Goal: Information Seeking & Learning: Learn about a topic

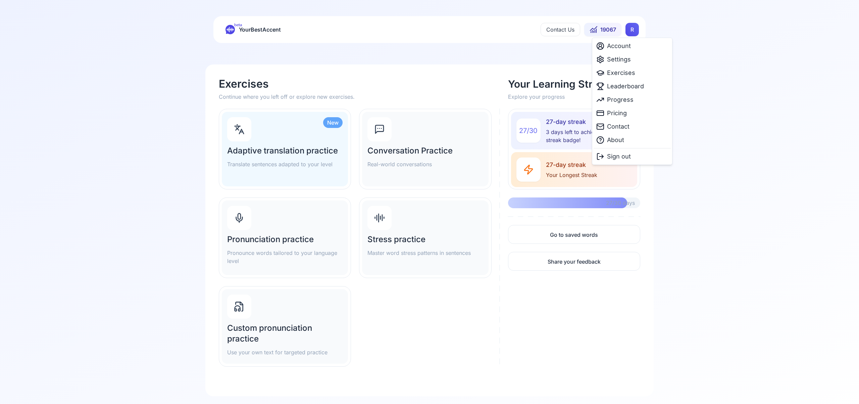
click at [634, 30] on html "beta YourBestAccent Contact Us 19067 R Exercises Continue where you left off or…" at bounding box center [429, 202] width 859 height 404
click at [613, 60] on span "Settings" at bounding box center [619, 59] width 24 height 9
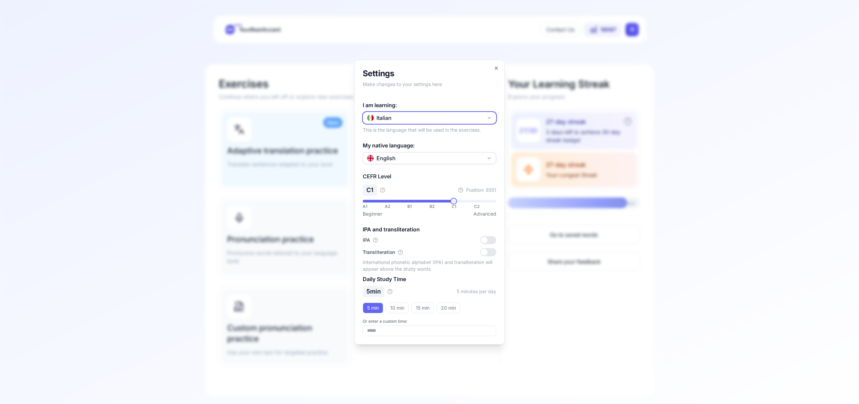
click at [486, 116] on button "Italian" at bounding box center [430, 118] width 134 height 12
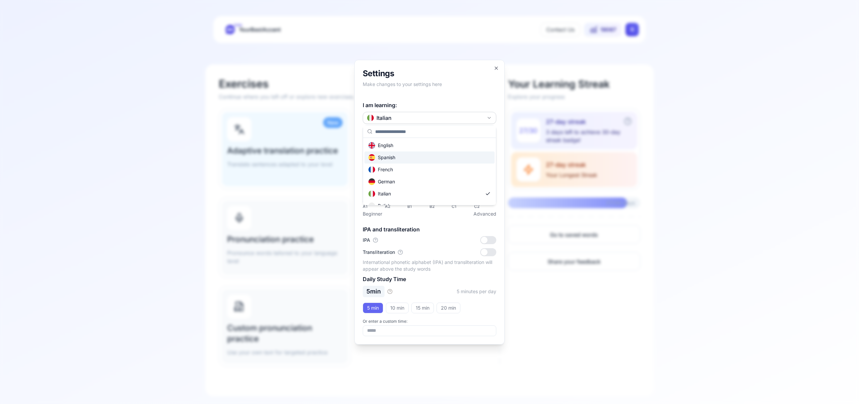
click at [446, 156] on div "Spanish" at bounding box center [430, 157] width 130 height 12
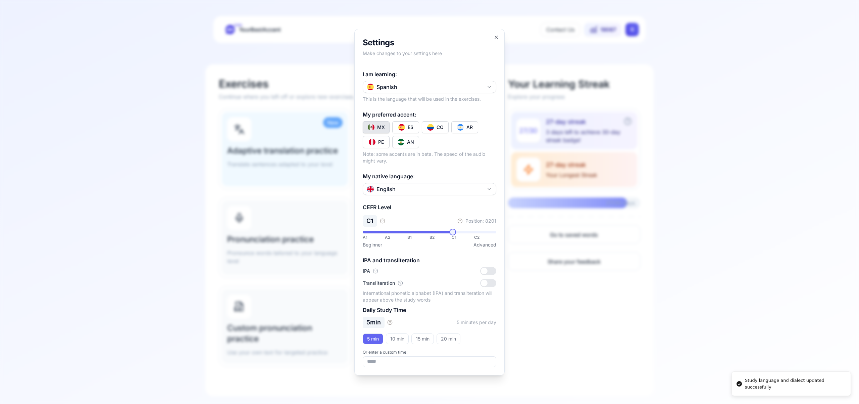
click at [441, 128] on div "CO" at bounding box center [440, 127] width 7 height 7
click at [497, 37] on icon "button" at bounding box center [496, 37] width 5 height 5
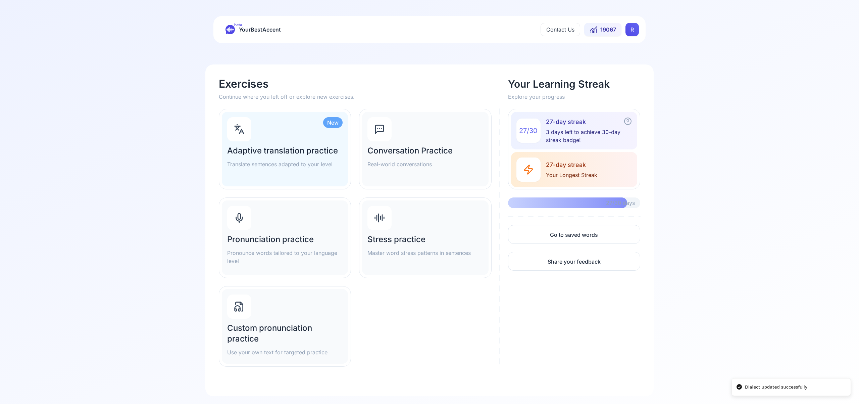
click at [416, 152] on h2 "Conversation Practice" at bounding box center [425, 150] width 115 height 11
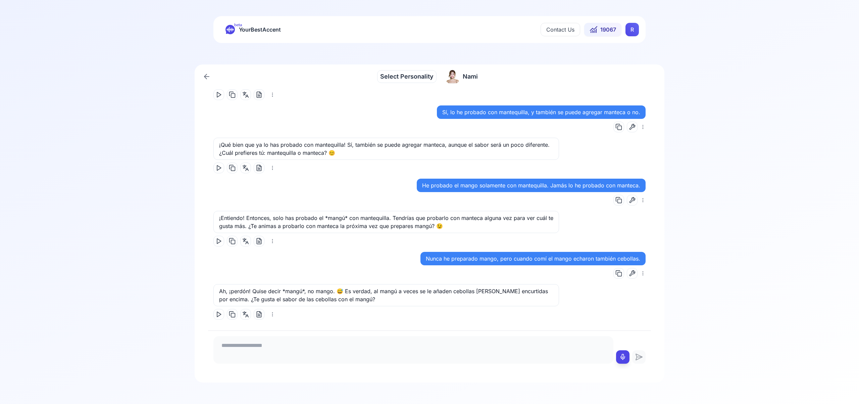
scroll to position [1533, 0]
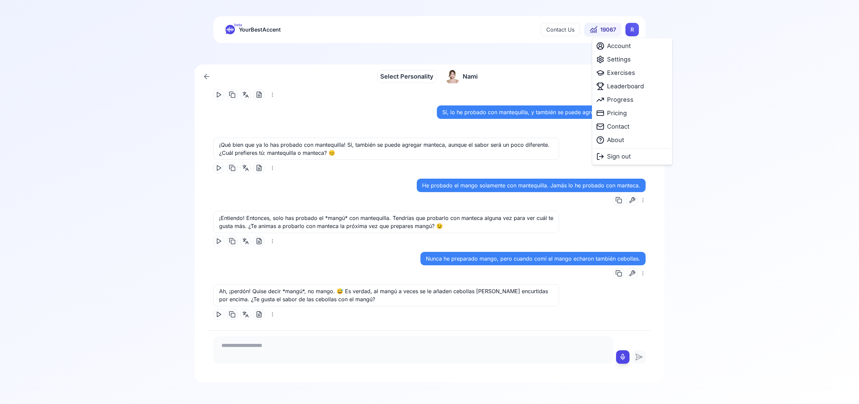
click at [629, 29] on html "beta YourBestAccent Contact Us 19067 R Select Personality Select Personality Na…" at bounding box center [429, 202] width 859 height 404
click at [616, 73] on span "Exercises" at bounding box center [621, 72] width 28 height 9
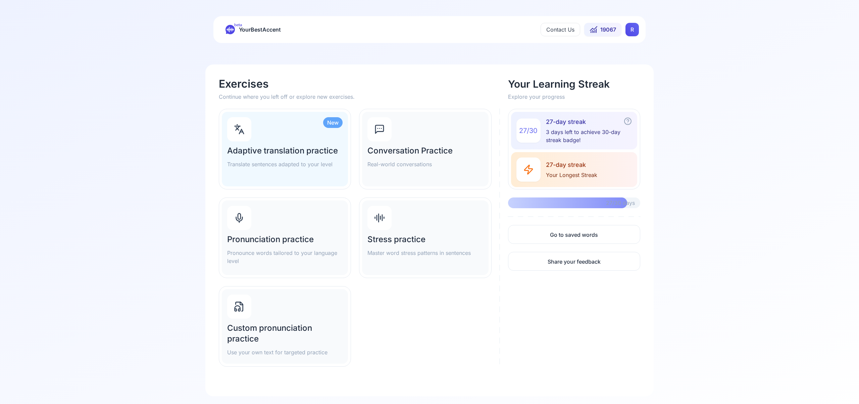
click at [379, 130] on icon at bounding box center [379, 129] width 11 height 11
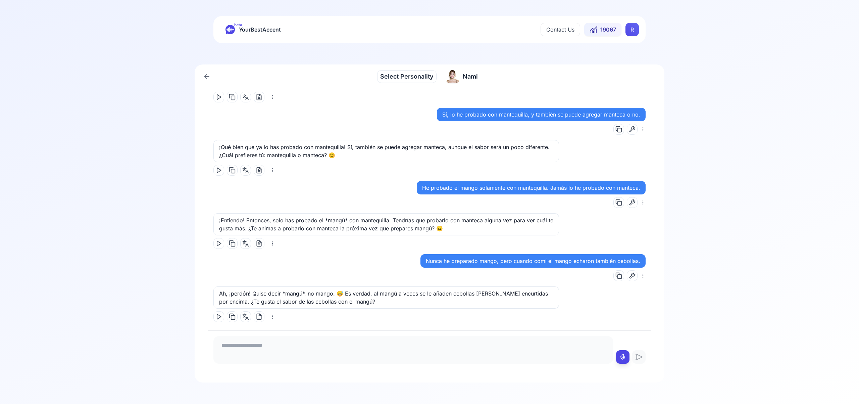
scroll to position [1533, 0]
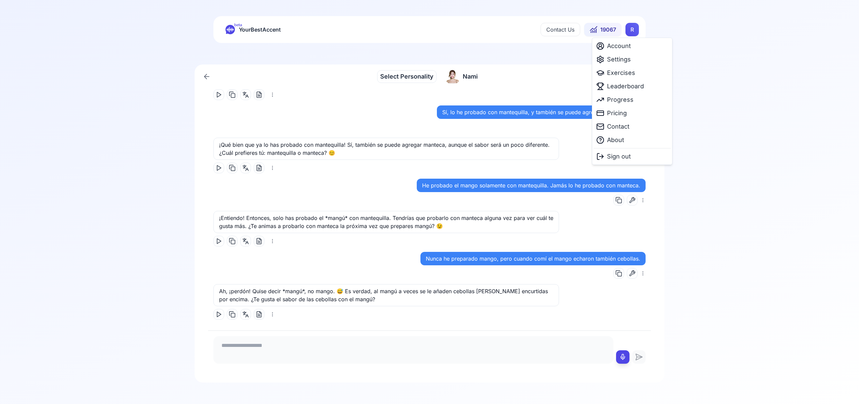
click at [631, 30] on html "beta YourBestAccent Contact Us 19067 R Select Personality Select Personality Na…" at bounding box center [429, 202] width 859 height 404
click at [626, 74] on span "Exercises" at bounding box center [621, 72] width 28 height 9
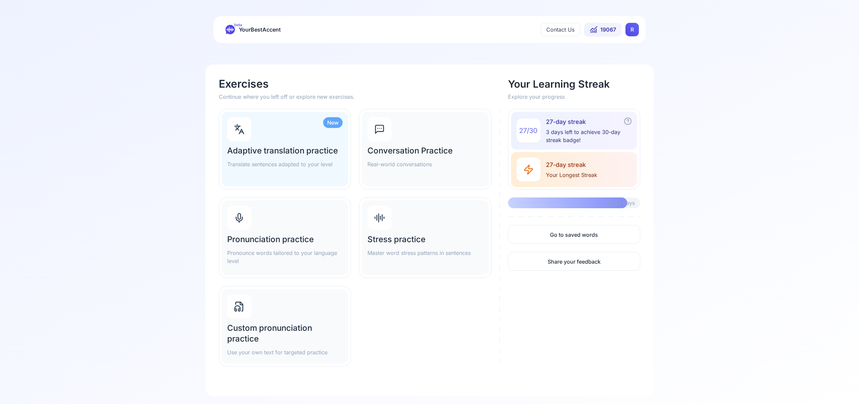
click at [242, 217] on icon at bounding box center [239, 219] width 6 height 4
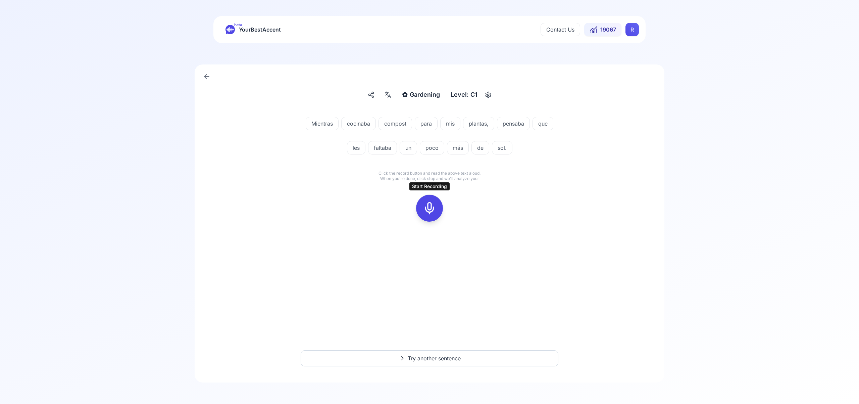
click at [430, 206] on icon at bounding box center [429, 207] width 13 height 13
click at [430, 205] on icon at bounding box center [429, 207] width 13 height 13
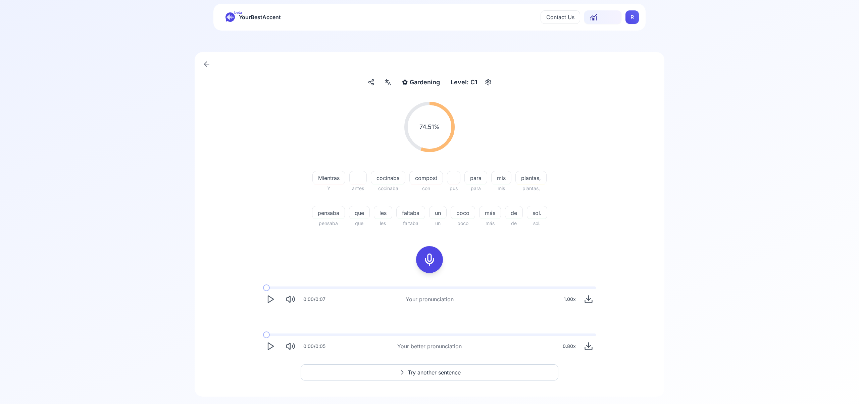
scroll to position [27, 0]
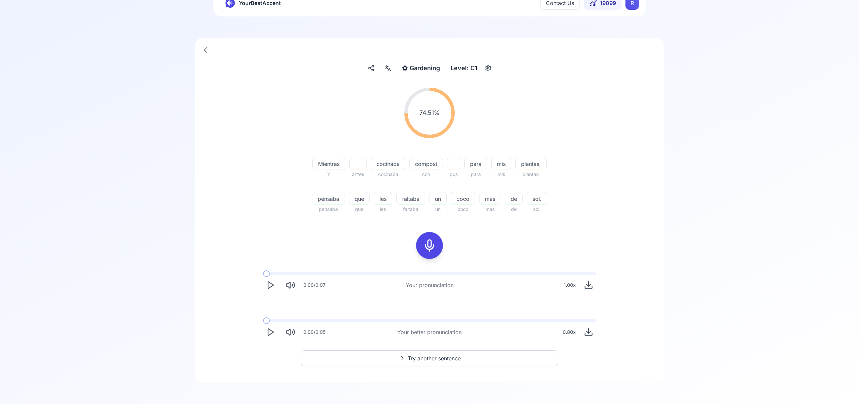
click at [425, 355] on span "Try another sentence" at bounding box center [434, 358] width 53 height 8
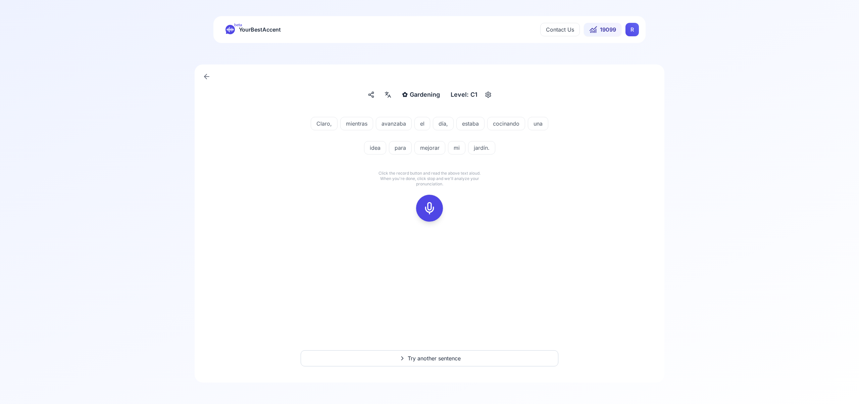
click at [433, 206] on icon at bounding box center [429, 207] width 13 height 13
click at [432, 203] on rect at bounding box center [430, 208] width 10 height 10
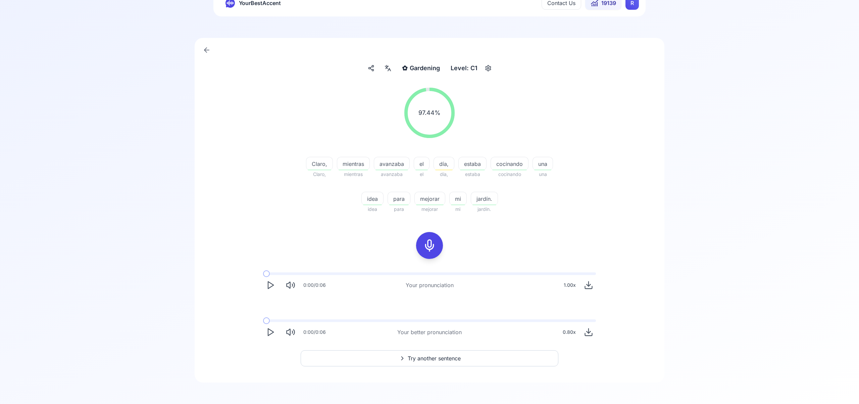
scroll to position [21, 0]
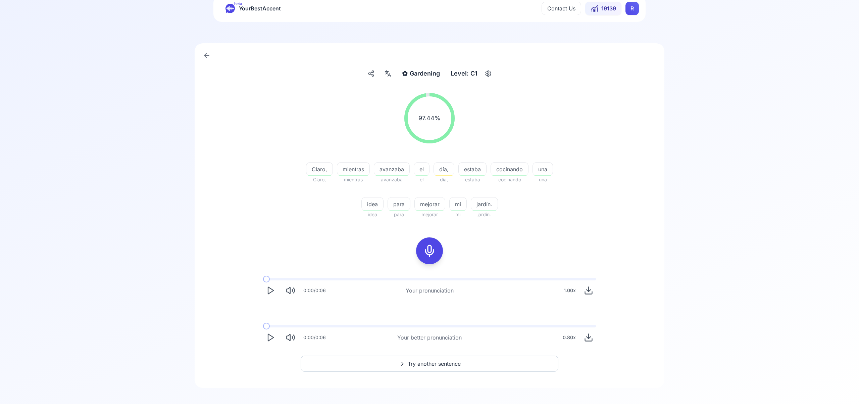
click at [430, 361] on span "Try another sentence" at bounding box center [434, 363] width 53 height 8
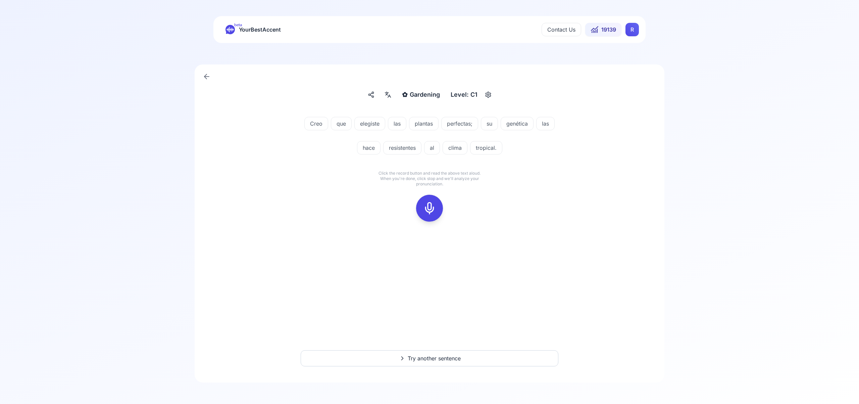
click at [430, 207] on icon at bounding box center [429, 207] width 13 height 13
click at [425, 209] on rect at bounding box center [430, 208] width 10 height 10
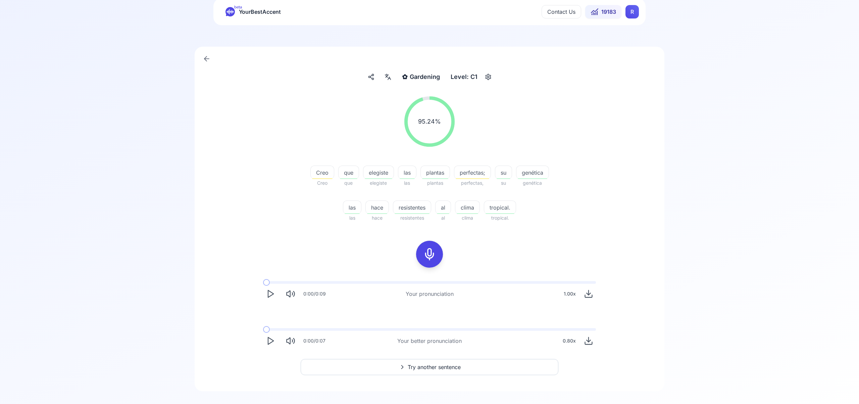
scroll to position [27, 0]
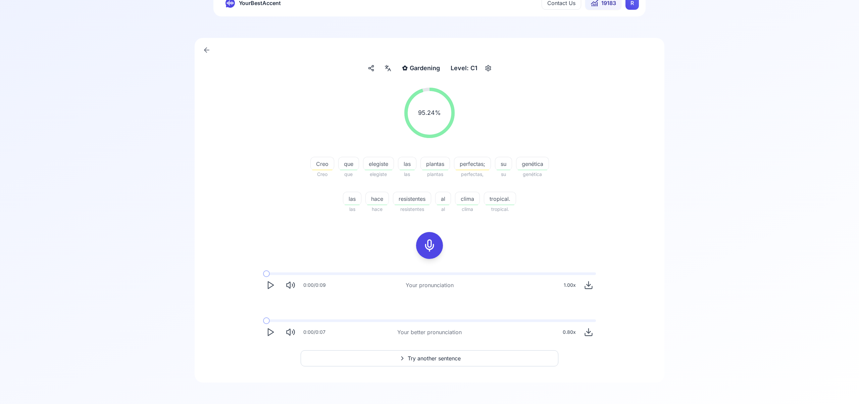
click at [409, 358] on span "Try another sentence" at bounding box center [434, 358] width 53 height 8
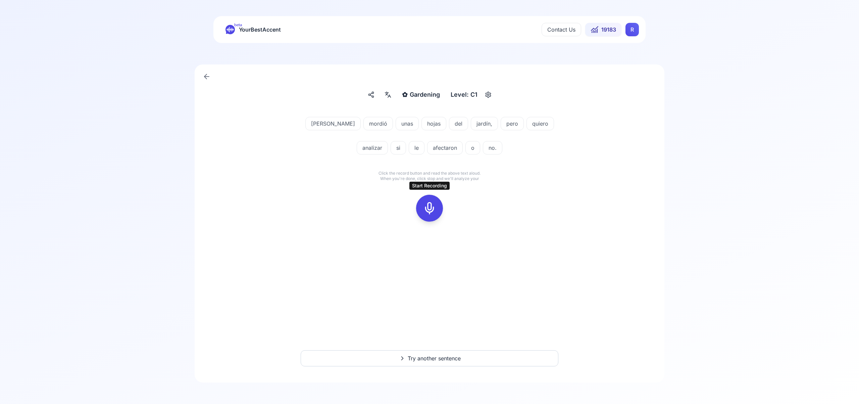
click at [434, 206] on icon at bounding box center [429, 207] width 13 height 13
click at [428, 207] on icon at bounding box center [429, 207] width 13 height 13
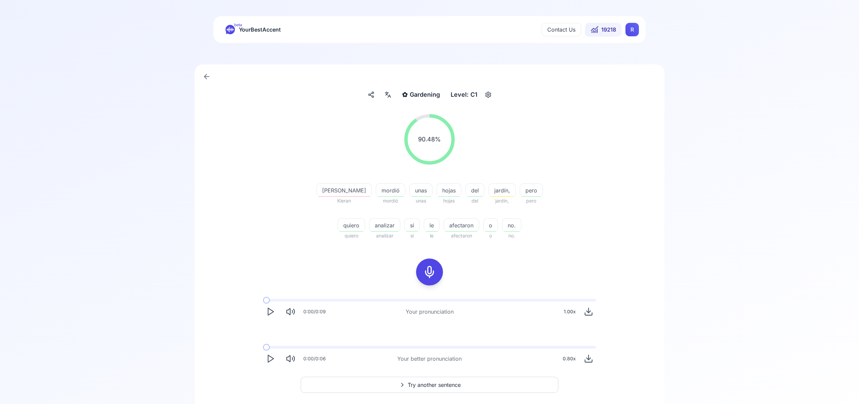
click at [441, 383] on span "Try another sentence" at bounding box center [434, 385] width 53 height 8
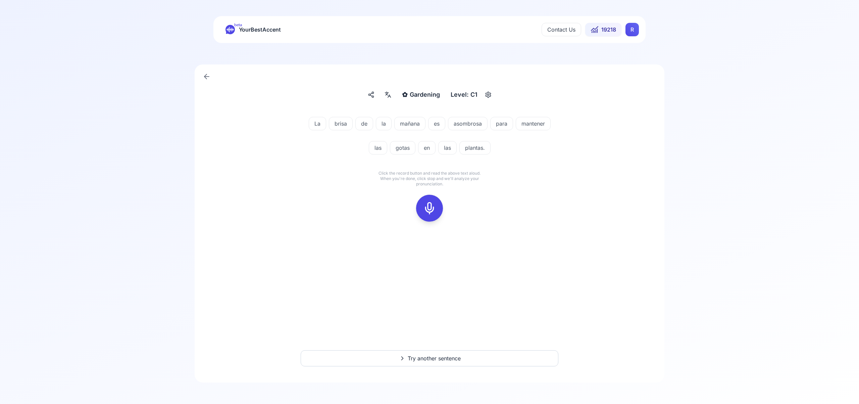
click at [430, 206] on icon at bounding box center [429, 207] width 13 height 13
click at [425, 209] on rect at bounding box center [430, 208] width 10 height 10
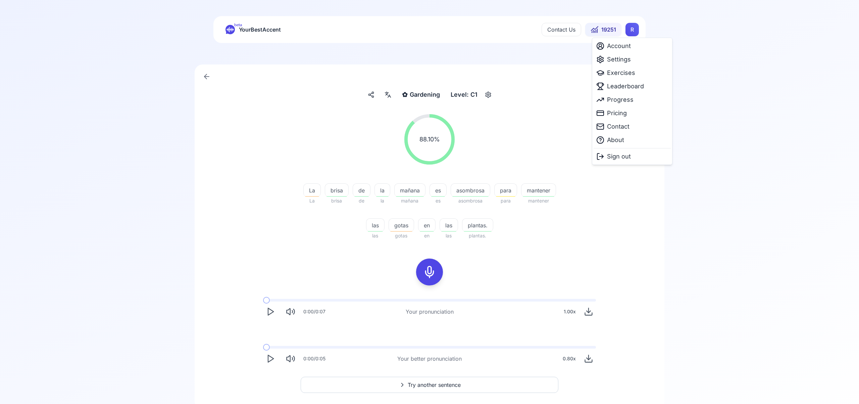
click at [631, 30] on html "beta YourBestAccent Contact Us 19251 R ✿ Gardening Gardening Level: C1 88.10 % …" at bounding box center [429, 202] width 859 height 404
click at [619, 61] on span "Settings" at bounding box center [619, 59] width 24 height 9
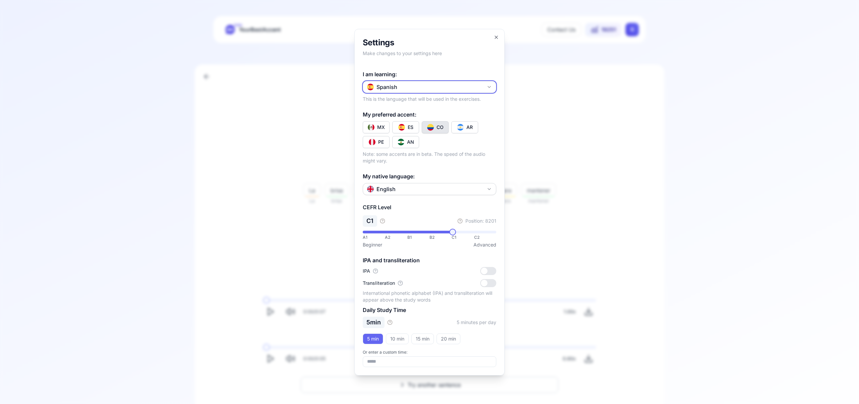
click at [490, 85] on icon "button" at bounding box center [489, 86] width 5 height 5
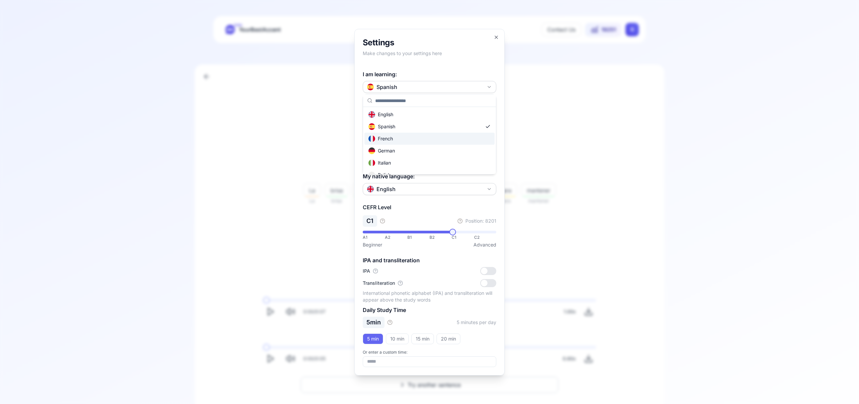
click at [417, 140] on div "French" at bounding box center [430, 139] width 130 height 12
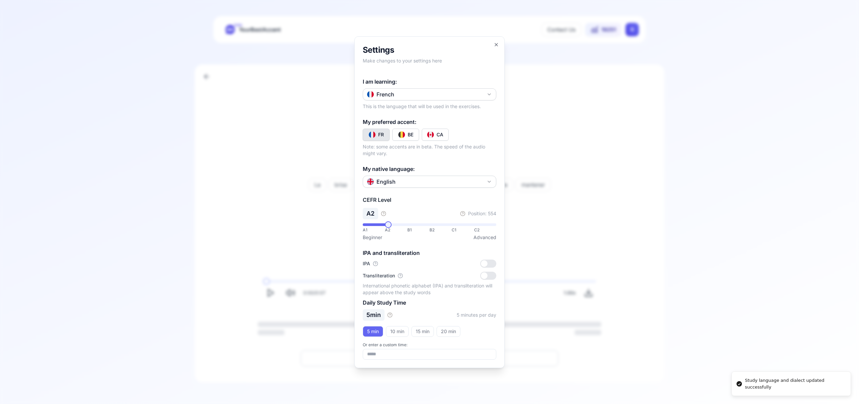
click at [430, 133] on img "Toggle fr-CA" at bounding box center [430, 134] width 7 height 7
click at [496, 44] on icon "button" at bounding box center [496, 44] width 5 height 5
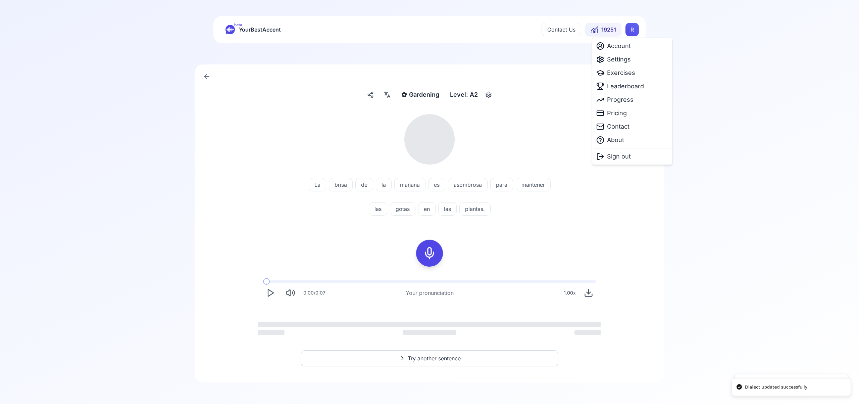
click at [629, 32] on html "Dialect updated successfully Study language and dialect updated successfully be…" at bounding box center [429, 202] width 859 height 404
click at [623, 74] on span "Exercises" at bounding box center [621, 72] width 28 height 9
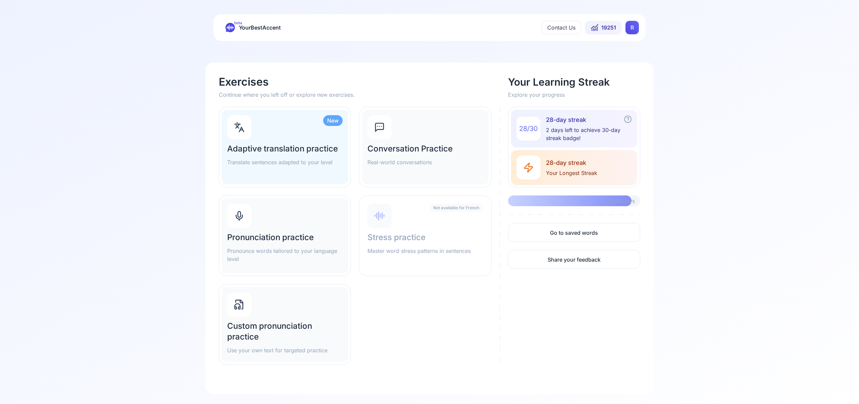
click at [274, 211] on div "Pronunciation practice Pronounce words tailored to your language level" at bounding box center [285, 235] width 126 height 75
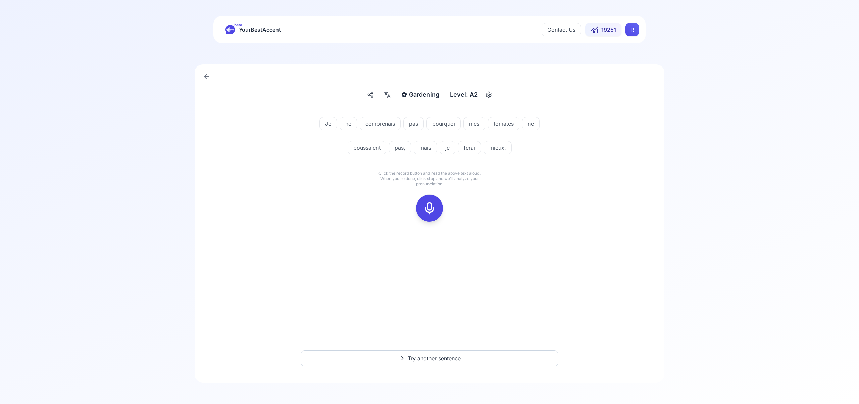
click at [429, 206] on icon at bounding box center [429, 207] width 13 height 13
click at [426, 205] on icon at bounding box center [429, 207] width 13 height 13
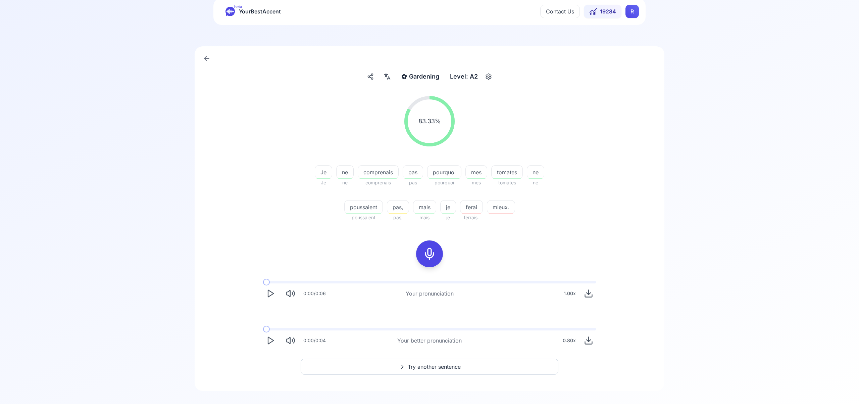
scroll to position [27, 0]
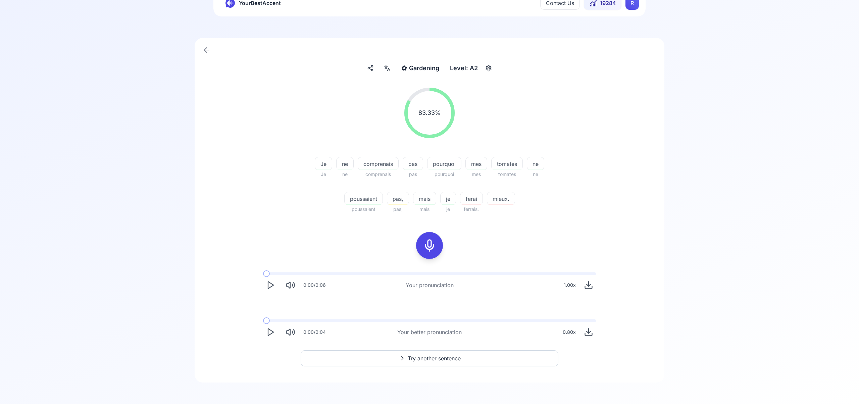
click at [432, 358] on span "Try another sentence" at bounding box center [434, 358] width 53 height 8
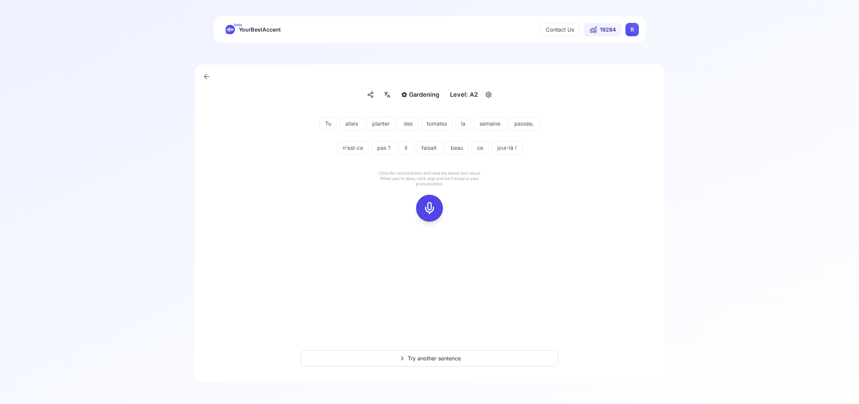
click at [432, 209] on icon at bounding box center [429, 207] width 13 height 13
click at [429, 208] on icon at bounding box center [429, 207] width 13 height 13
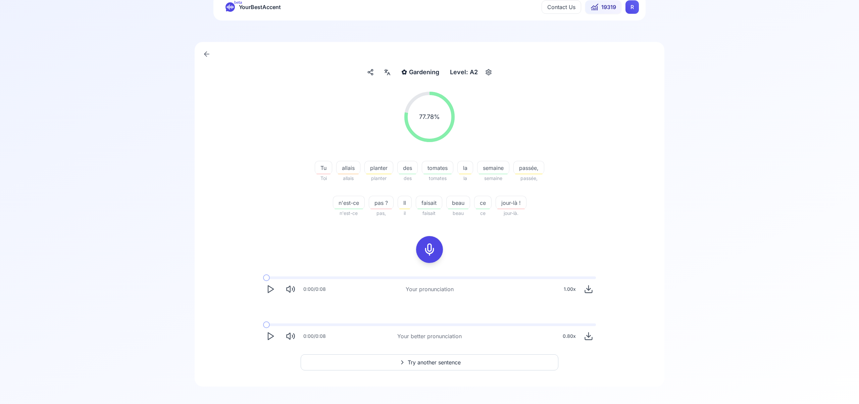
scroll to position [21, 0]
click at [430, 362] on span "Try another sentence" at bounding box center [434, 363] width 53 height 8
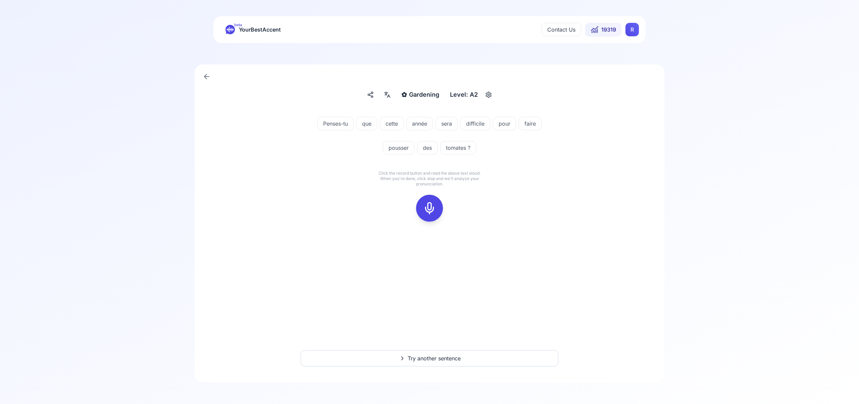
click at [435, 208] on icon at bounding box center [429, 207] width 13 height 13
click at [430, 211] on icon at bounding box center [429, 207] width 13 height 13
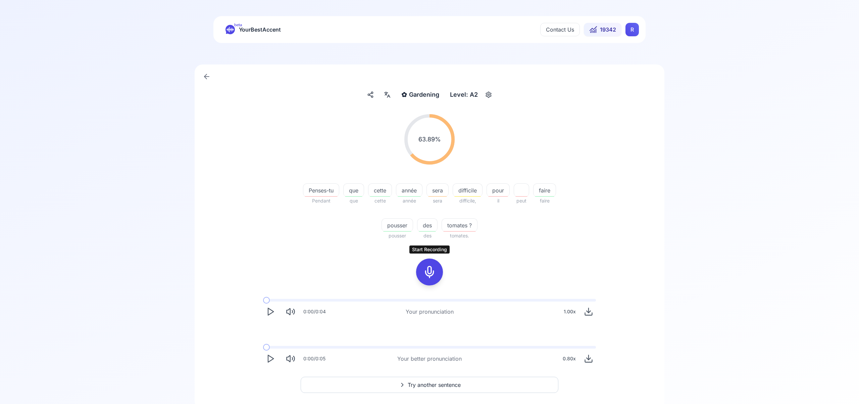
click at [449, 384] on span "Try another sentence" at bounding box center [434, 385] width 53 height 8
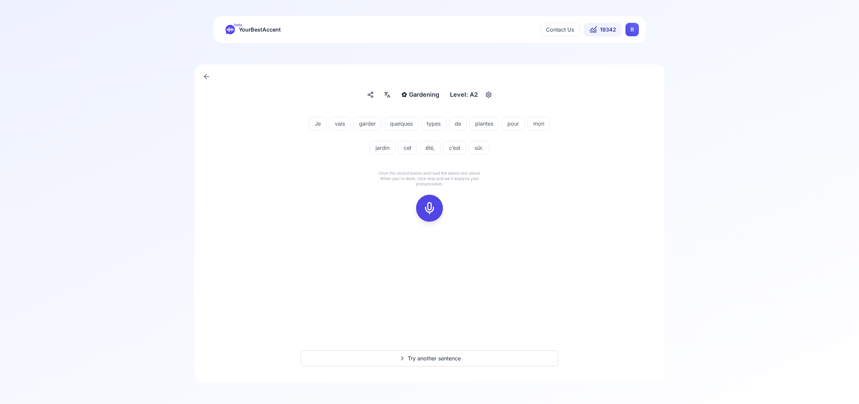
click at [428, 210] on icon at bounding box center [429, 207] width 13 height 13
click at [428, 209] on icon at bounding box center [429, 207] width 13 height 13
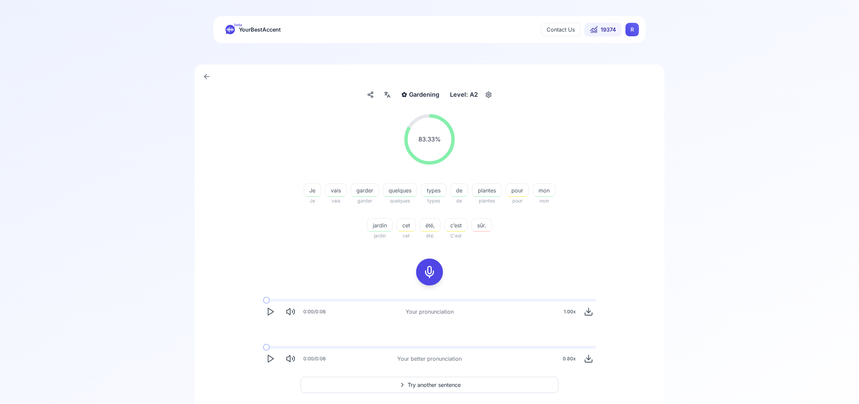
click at [445, 381] on span "Try another sentence" at bounding box center [434, 385] width 53 height 8
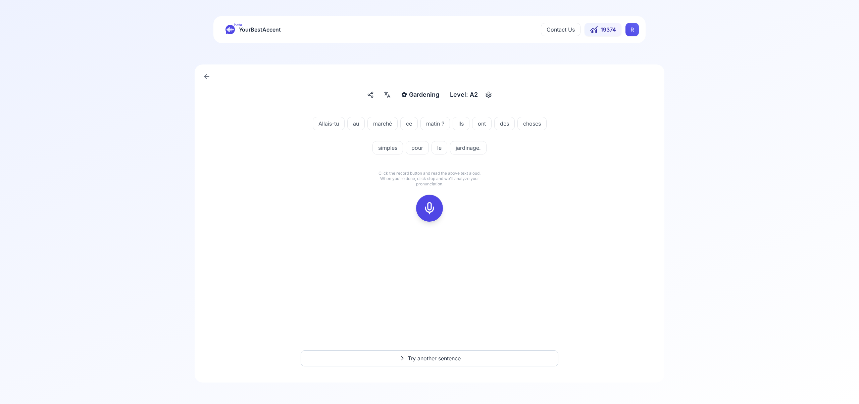
click at [431, 203] on rect at bounding box center [430, 208] width 10 height 10
click at [427, 206] on icon at bounding box center [429, 207] width 13 height 13
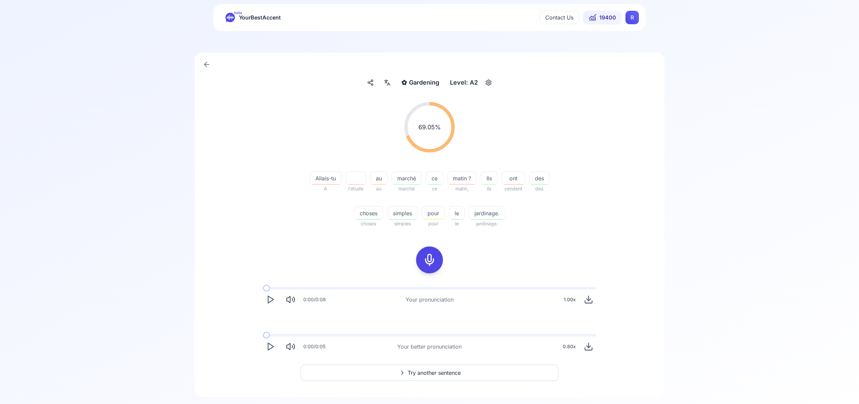
scroll to position [21, 0]
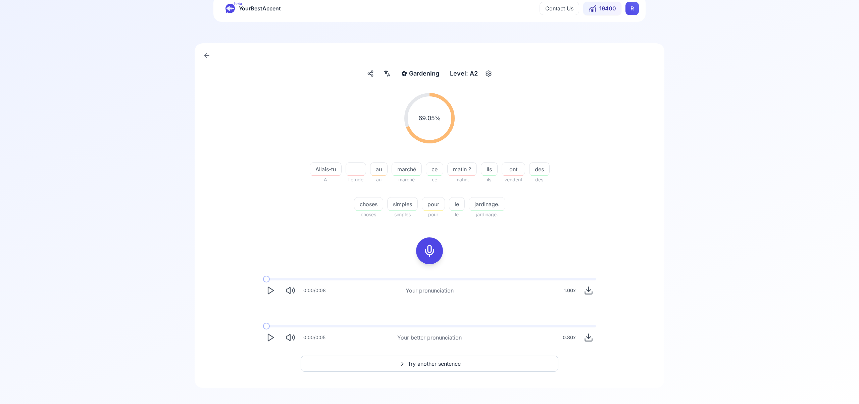
click at [438, 364] on span "Try another sentence" at bounding box center [434, 363] width 53 height 8
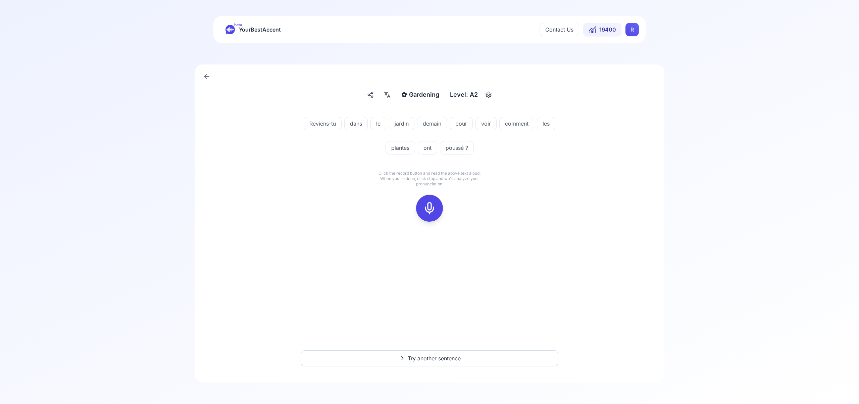
click at [434, 208] on rect at bounding box center [430, 208] width 10 height 10
click at [429, 215] on div at bounding box center [430, 208] width 16 height 27
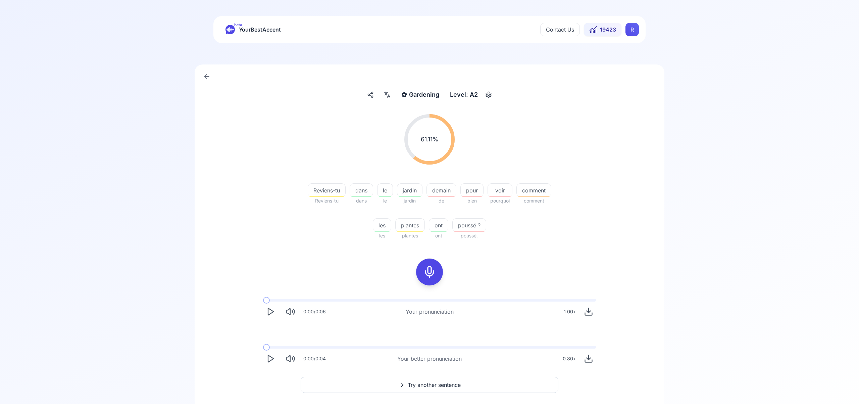
click at [270, 357] on icon "Play" at bounding box center [270, 358] width 9 height 9
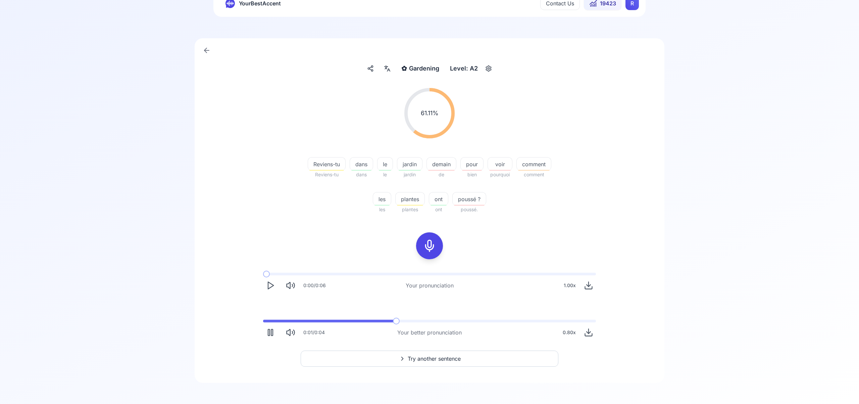
scroll to position [27, 0]
click at [449, 358] on span "Try another sentence" at bounding box center [434, 358] width 53 height 8
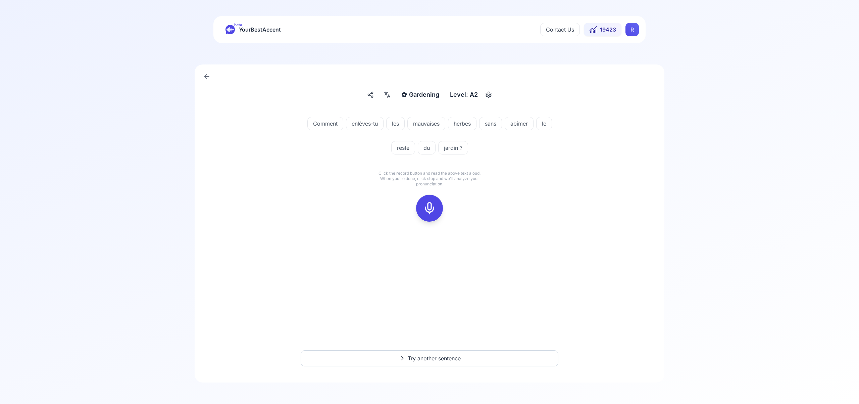
click at [426, 202] on icon at bounding box center [429, 207] width 13 height 13
click at [425, 207] on rect at bounding box center [430, 208] width 10 height 10
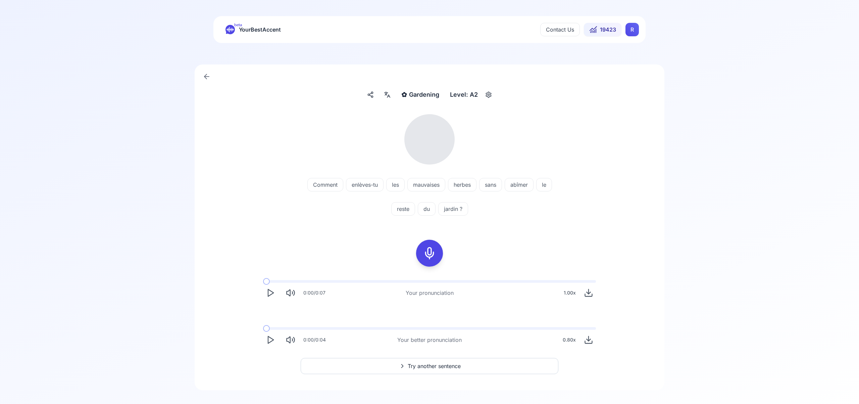
click at [388, 95] on icon at bounding box center [388, 96] width 3 height 3
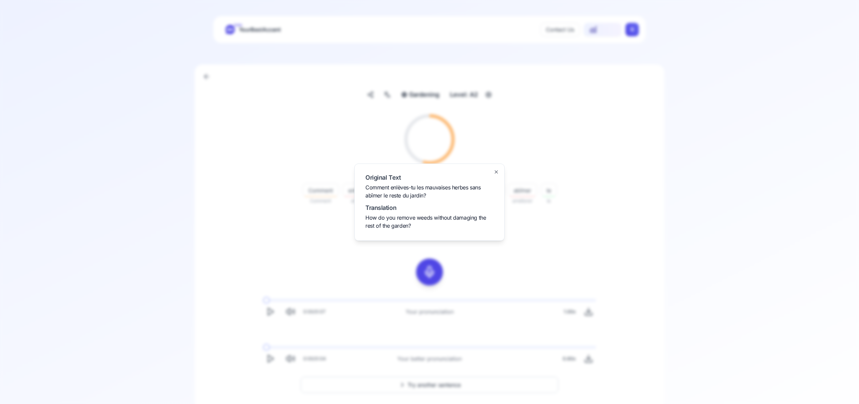
click at [497, 171] on icon "button" at bounding box center [496, 172] width 3 height 3
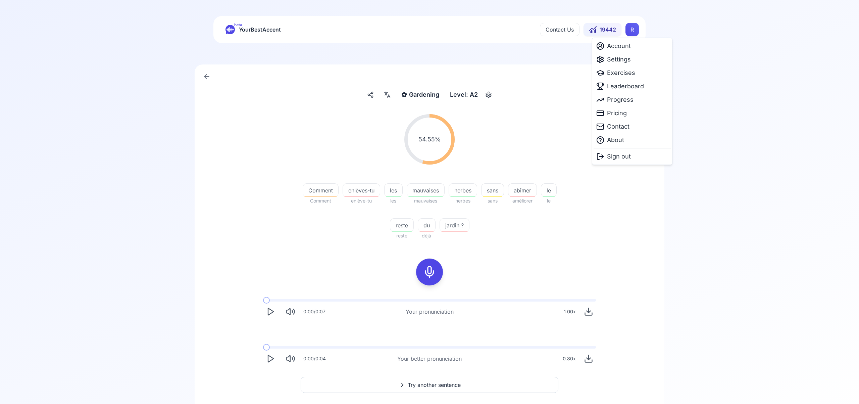
click at [631, 34] on html "beta YourBestAccent Contact Us 19442 R ✿ Gardening Gardening Level: A2 54.55 % …" at bounding box center [429, 202] width 859 height 404
click at [618, 60] on span "Settings" at bounding box center [619, 59] width 24 height 9
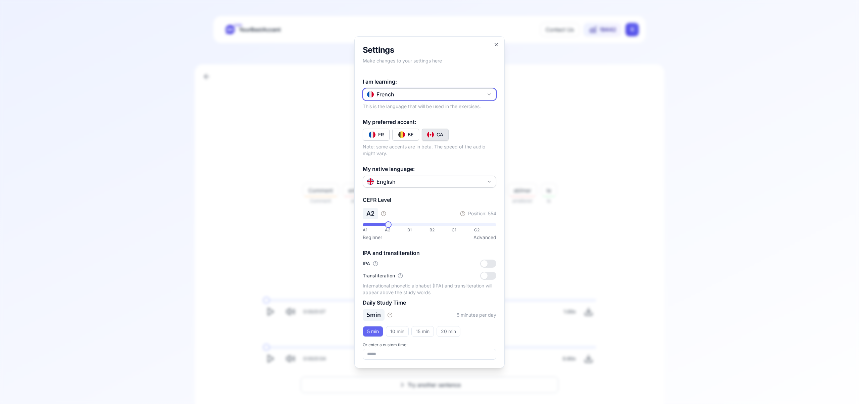
click at [488, 94] on icon "button" at bounding box center [489, 94] width 3 height 1
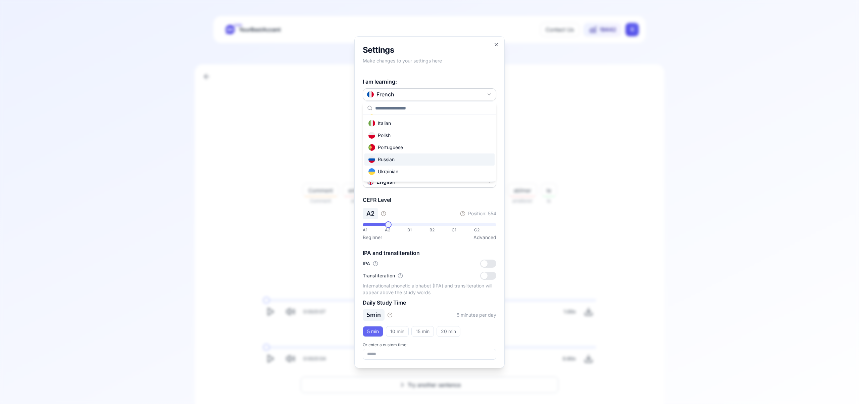
click at [424, 161] on div "Russian" at bounding box center [430, 159] width 130 height 12
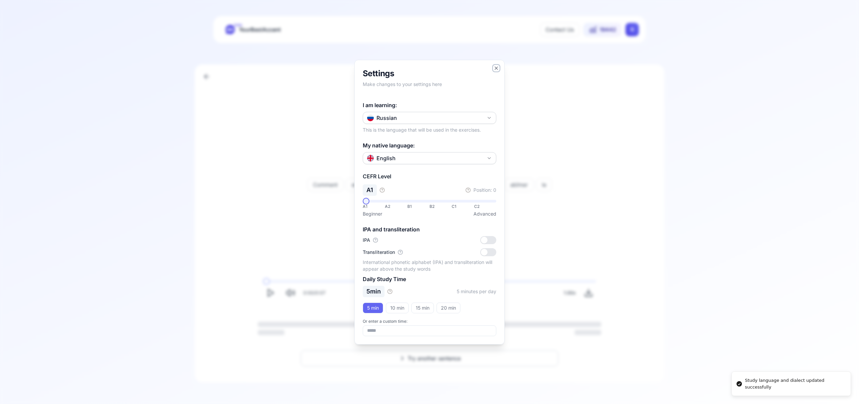
click at [497, 67] on icon "button" at bounding box center [496, 68] width 3 height 3
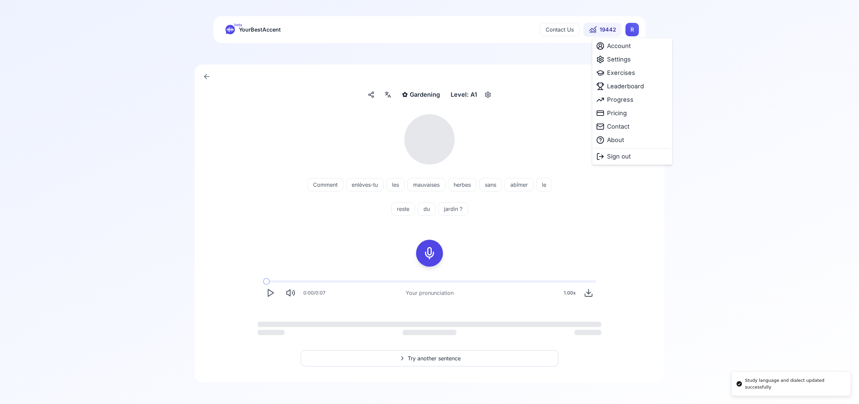
click at [633, 28] on html "Study language and dialect updated successfully beta YourBestAccent Contact Us …" at bounding box center [429, 202] width 859 height 404
click at [627, 76] on span "Exercises" at bounding box center [621, 72] width 28 height 9
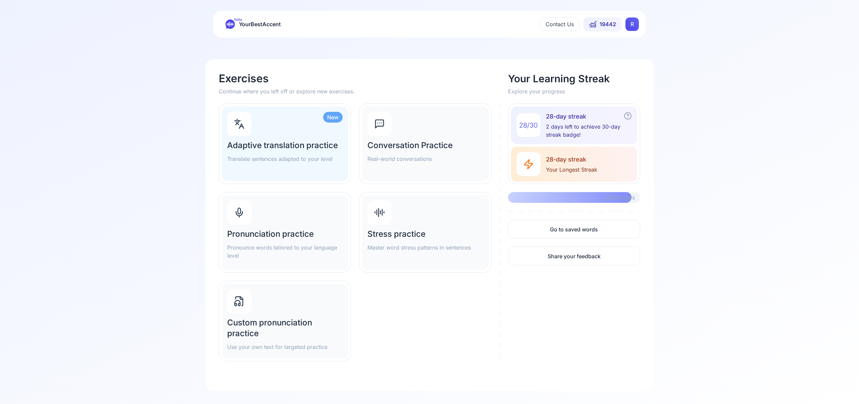
scroll to position [6, 0]
click at [265, 208] on div "Pronunciation practice Pronounce words tailored to your language level" at bounding box center [285, 232] width 126 height 75
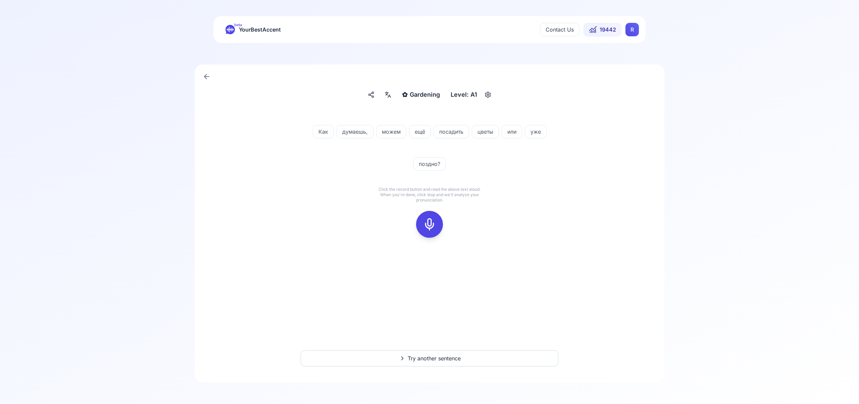
click at [431, 220] on icon at bounding box center [429, 223] width 13 height 13
click at [436, 224] on div at bounding box center [430, 224] width 16 height 27
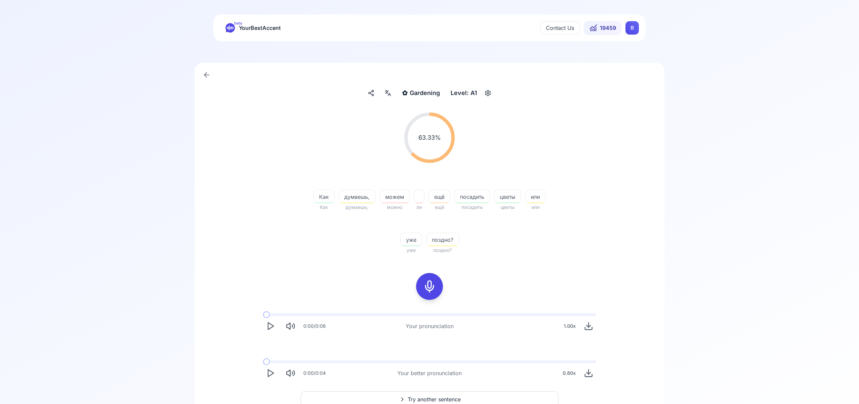
scroll to position [43, 0]
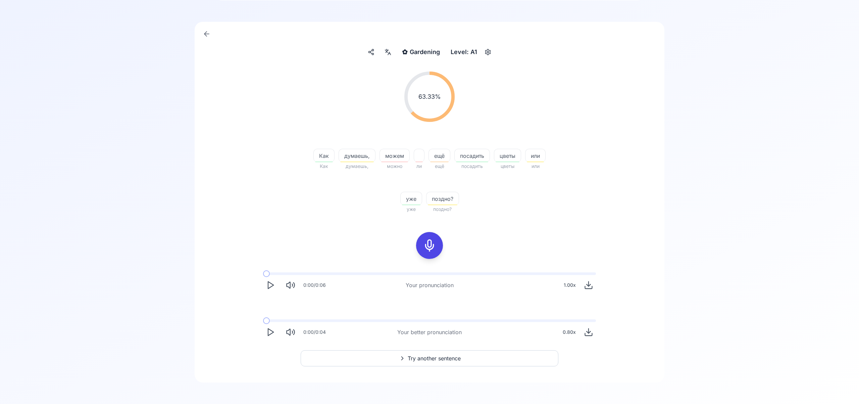
click at [413, 358] on span "Try another sentence" at bounding box center [434, 358] width 53 height 8
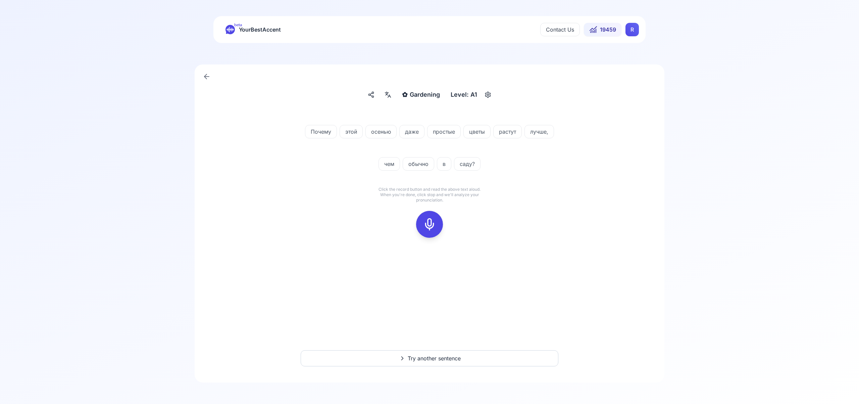
click at [435, 225] on icon at bounding box center [429, 223] width 13 height 13
click at [430, 230] on icon at bounding box center [429, 223] width 13 height 13
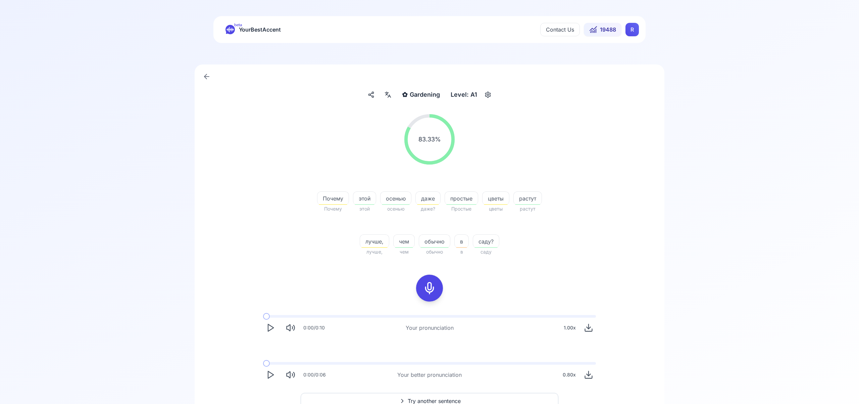
click at [275, 374] on icon "Play" at bounding box center [270, 374] width 9 height 9
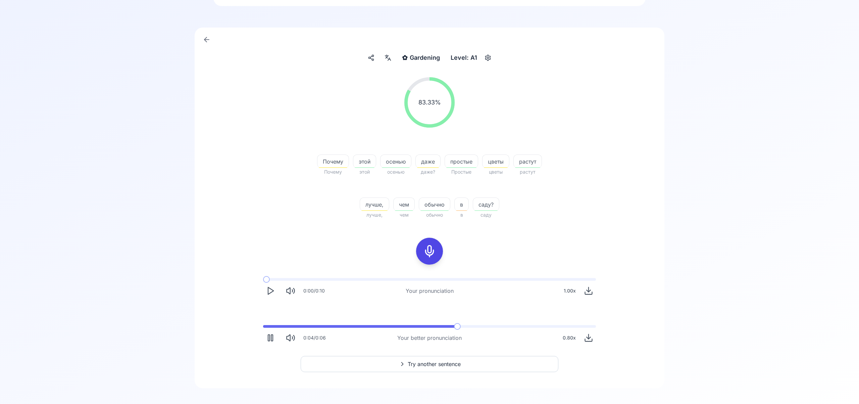
scroll to position [40, 0]
click at [439, 364] on span "Try another sentence" at bounding box center [434, 361] width 53 height 8
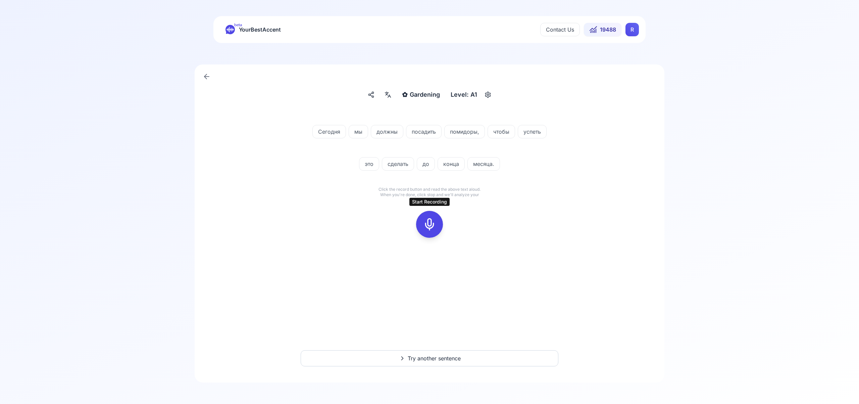
click at [433, 229] on rect at bounding box center [430, 224] width 10 height 10
click at [431, 233] on div at bounding box center [430, 224] width 16 height 27
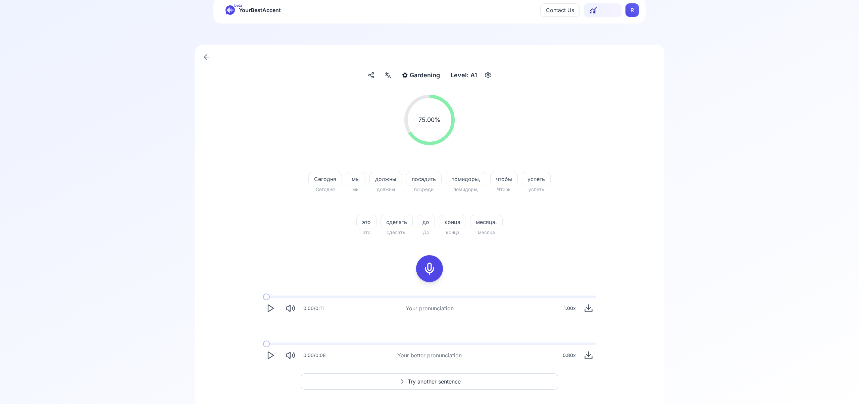
scroll to position [42, 0]
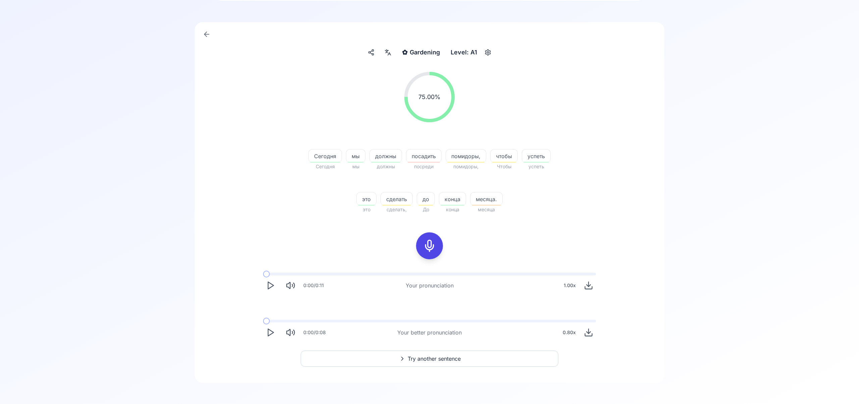
click at [437, 359] on span "Try another sentence" at bounding box center [434, 358] width 53 height 8
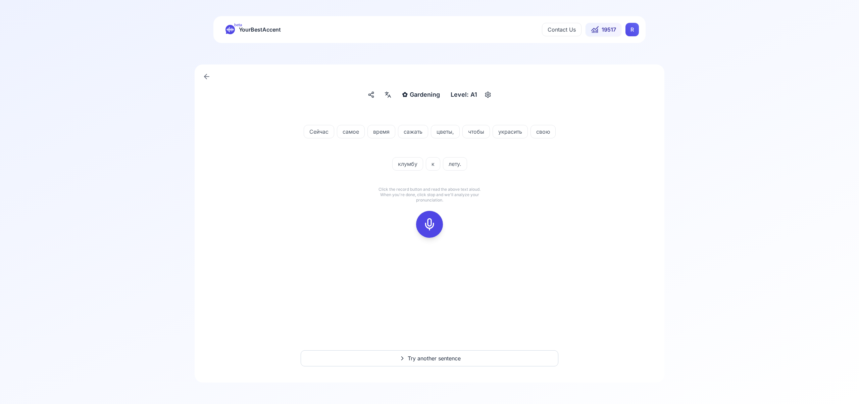
click at [429, 224] on icon at bounding box center [429, 223] width 13 height 13
click at [426, 223] on icon at bounding box center [429, 223] width 13 height 13
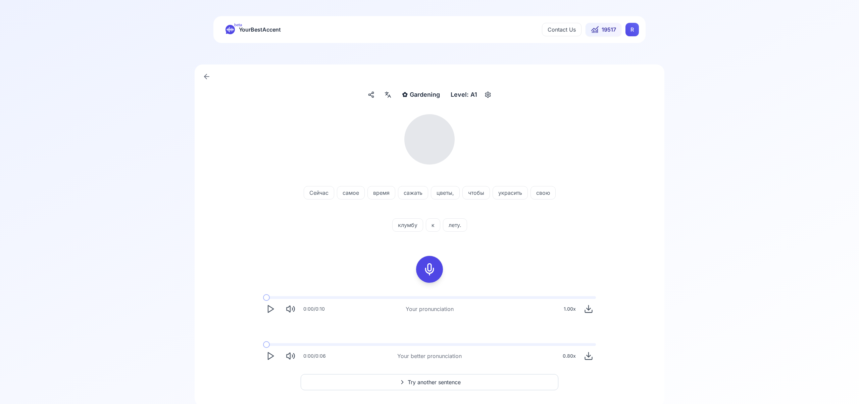
click at [392, 94] on div at bounding box center [388, 94] width 12 height 11
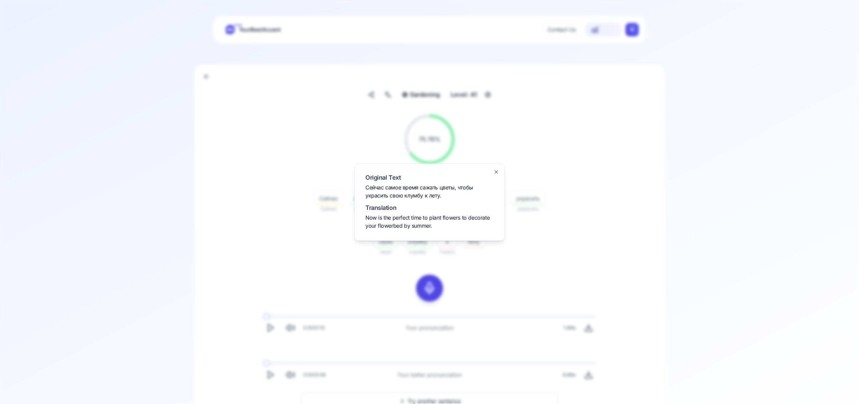
click at [497, 172] on icon "button" at bounding box center [496, 171] width 5 height 5
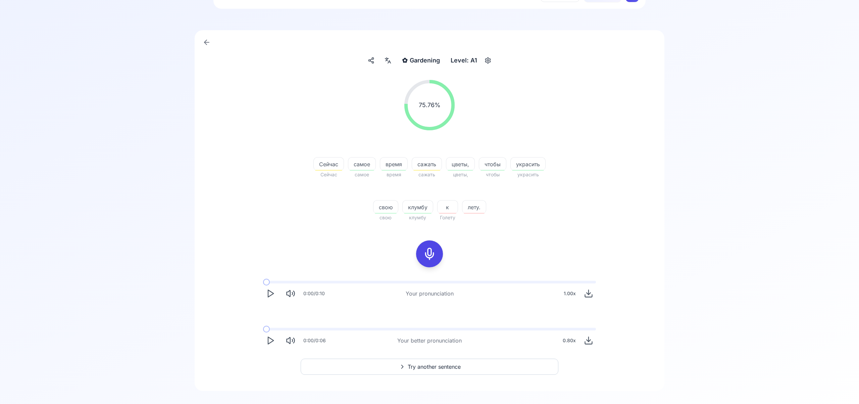
scroll to position [43, 0]
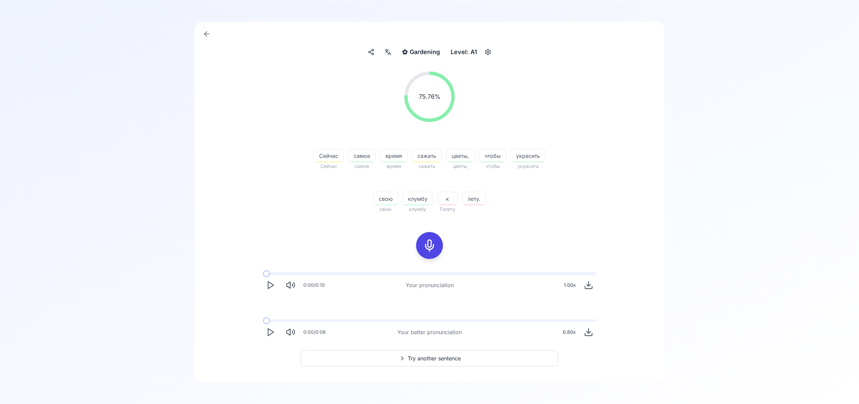
click at [418, 359] on span "Try another sentence" at bounding box center [434, 358] width 53 height 8
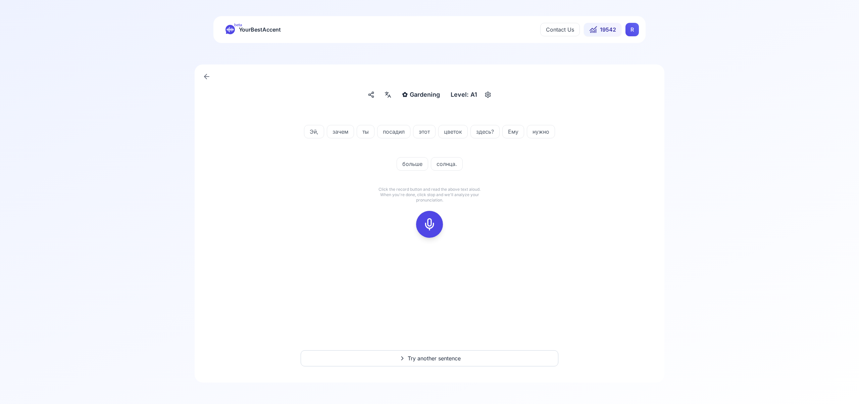
click at [435, 225] on icon at bounding box center [429, 223] width 13 height 13
click at [435, 224] on icon at bounding box center [429, 223] width 13 height 13
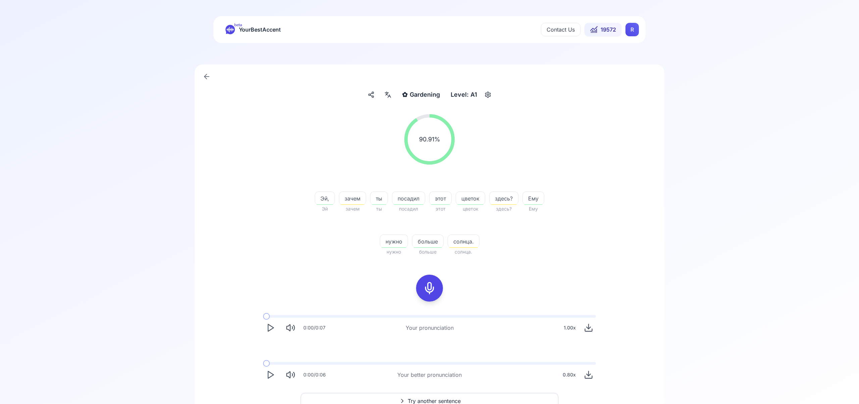
click at [429, 398] on span "Try another sentence" at bounding box center [434, 401] width 53 height 8
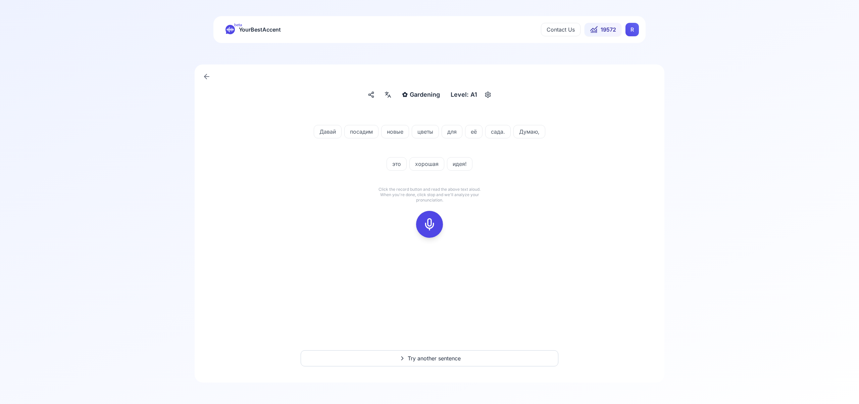
click at [435, 222] on rect at bounding box center [430, 224] width 10 height 10
click at [434, 226] on icon at bounding box center [429, 223] width 13 height 13
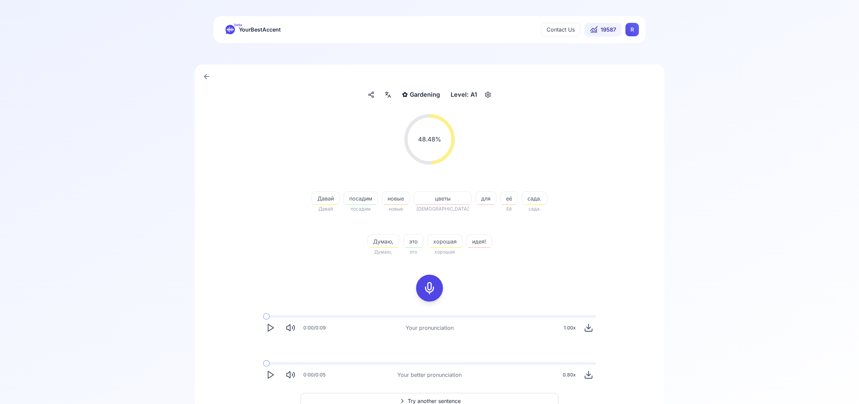
click at [631, 30] on html "beta YourBestAccent Contact Us 19587 R ✿ Gardening Gardening Level: A1 48.48 % …" at bounding box center [429, 202] width 859 height 404
click at [620, 60] on span "Settings" at bounding box center [619, 59] width 24 height 9
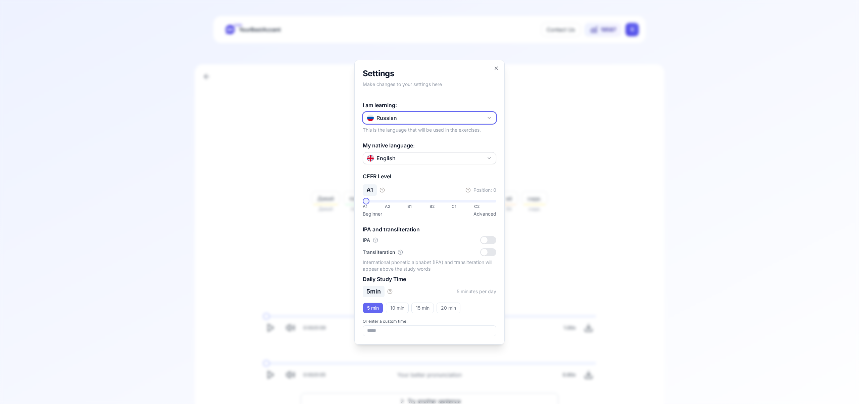
click at [491, 117] on icon "button" at bounding box center [489, 117] width 5 height 5
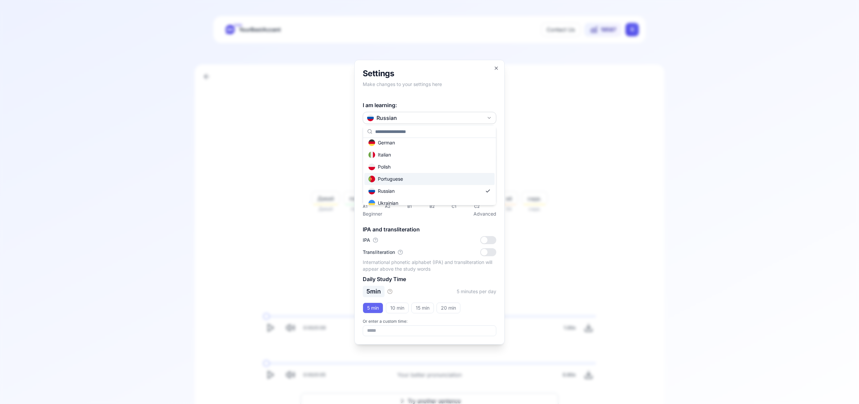
click at [435, 175] on div "Portuguese" at bounding box center [430, 179] width 130 height 12
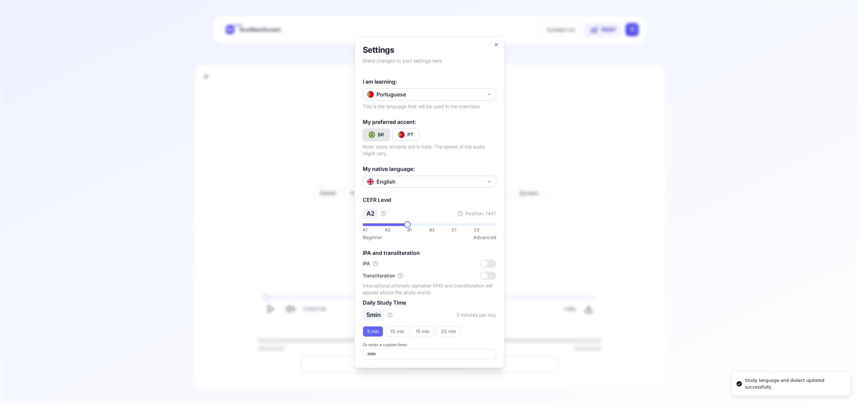
click at [379, 133] on div "BR" at bounding box center [381, 134] width 6 height 7
click at [496, 44] on icon "button" at bounding box center [496, 44] width 5 height 5
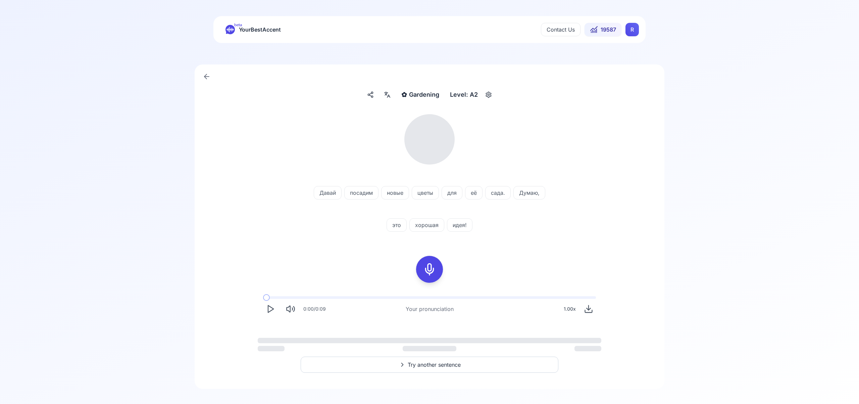
click at [635, 35] on html "beta YourBestAccent Contact Us 19587 R ✿ Gardening Gardening Level: A2 [PERSON_…" at bounding box center [429, 202] width 859 height 404
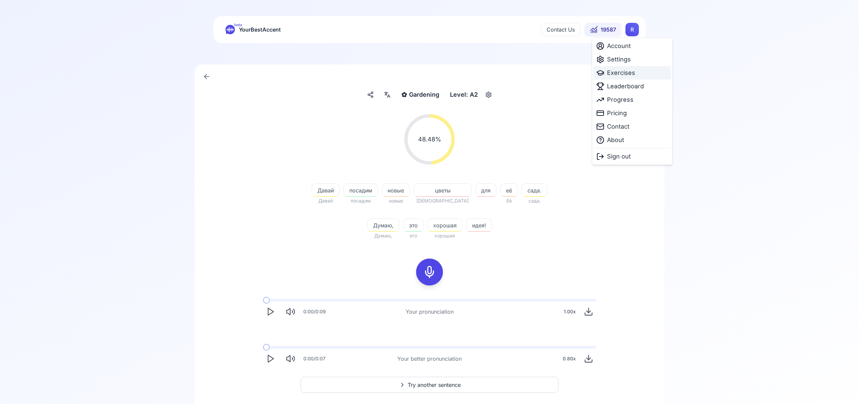
click at [623, 74] on span "Exercises" at bounding box center [621, 72] width 28 height 9
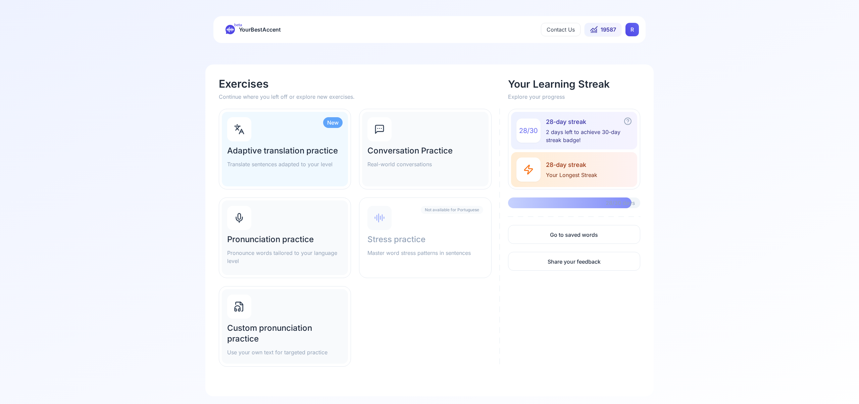
click at [288, 218] on div "Pronunciation practice Pronounce words tailored to your language level" at bounding box center [285, 237] width 126 height 75
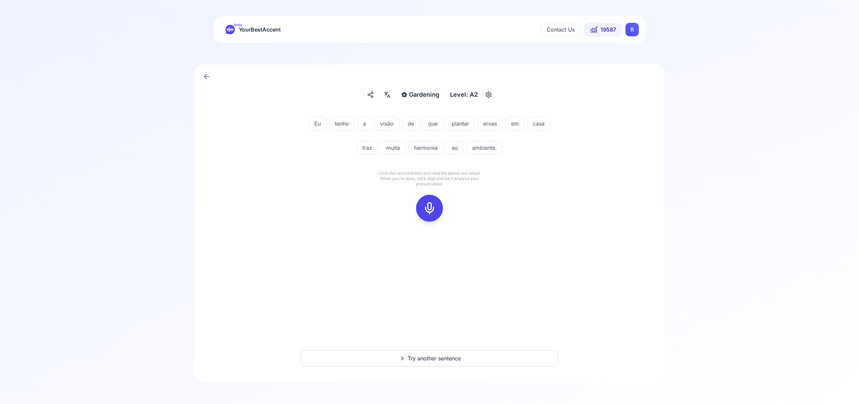
click at [430, 204] on icon at bounding box center [429, 207] width 13 height 13
click at [435, 207] on icon at bounding box center [429, 207] width 13 height 13
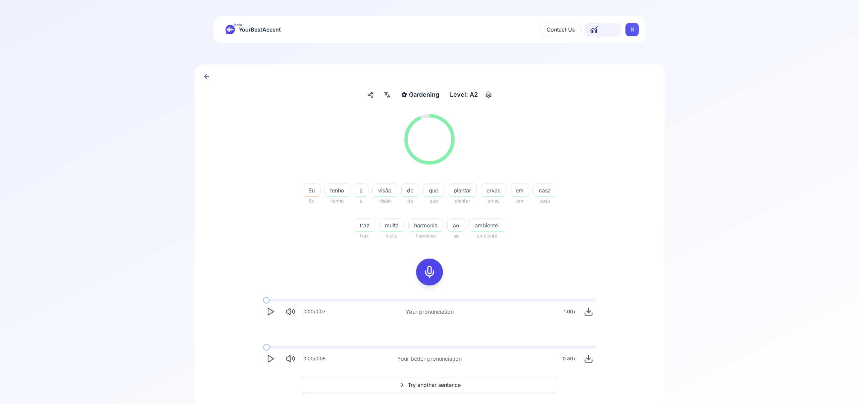
scroll to position [27, 0]
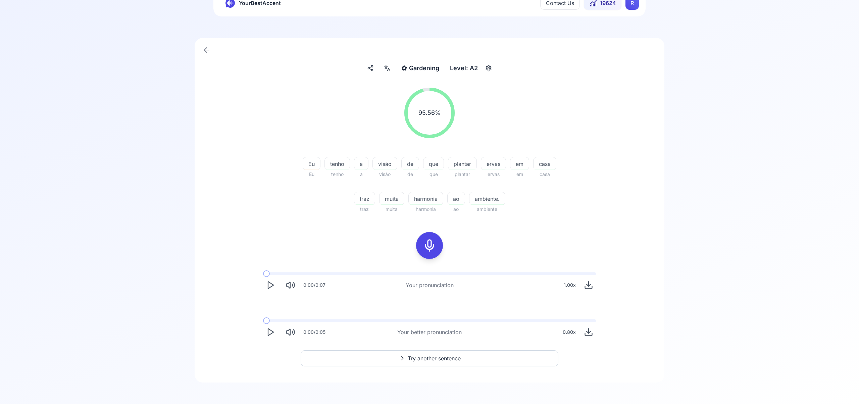
click at [431, 354] on span "Try another sentence" at bounding box center [434, 358] width 53 height 8
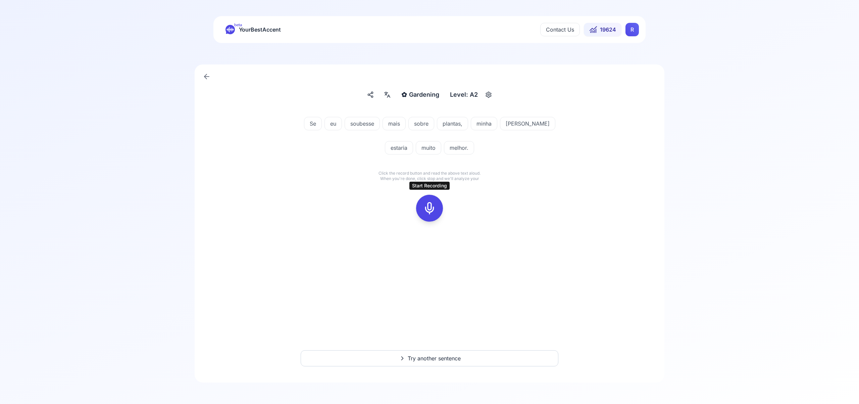
click at [430, 209] on icon at bounding box center [429, 207] width 13 height 13
click at [431, 210] on icon at bounding box center [429, 207] width 13 height 13
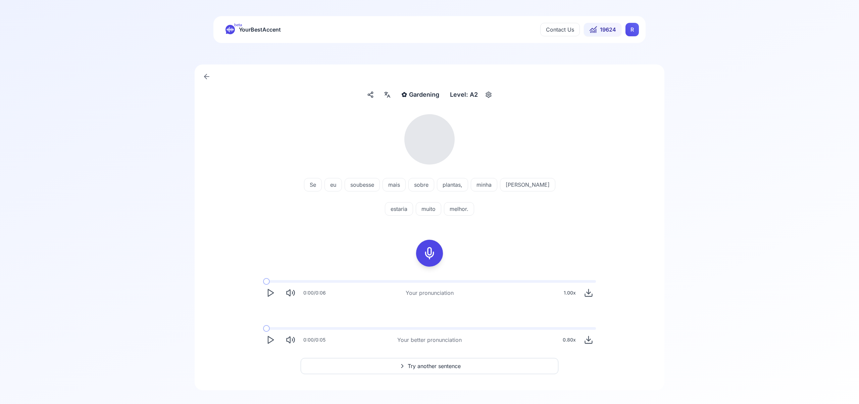
scroll to position [8, 0]
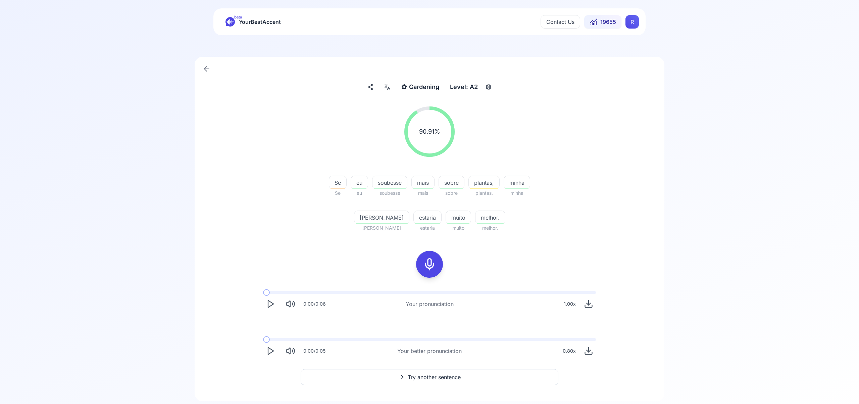
click at [437, 377] on span "Try another sentence" at bounding box center [434, 377] width 53 height 8
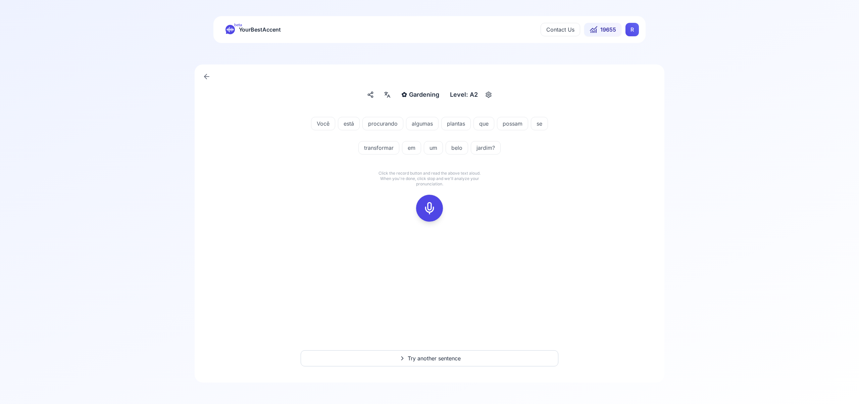
click at [435, 211] on icon at bounding box center [429, 207] width 13 height 13
click at [431, 206] on icon at bounding box center [429, 207] width 13 height 13
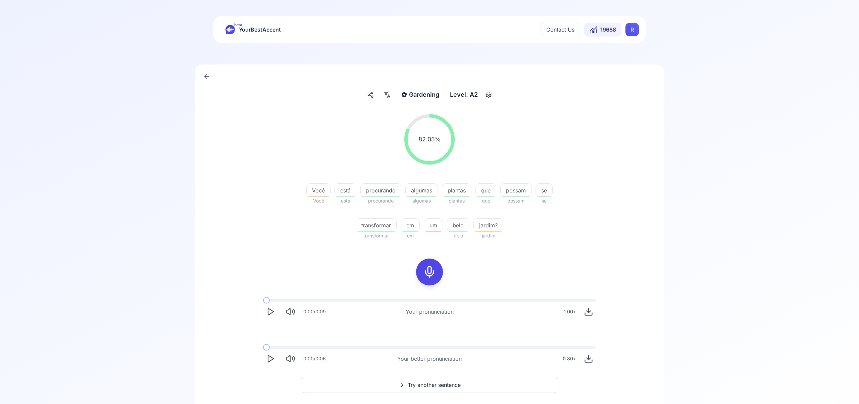
click at [442, 386] on span "Try another sentence" at bounding box center [434, 385] width 53 height 8
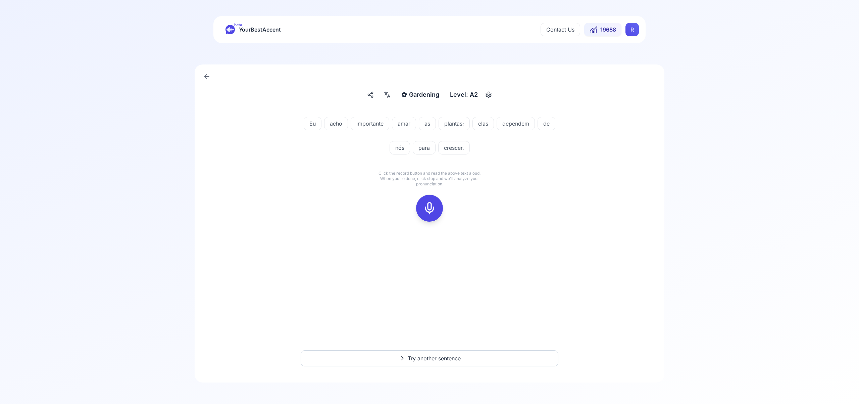
click at [432, 203] on rect at bounding box center [430, 208] width 10 height 10
click at [433, 201] on div at bounding box center [430, 208] width 16 height 27
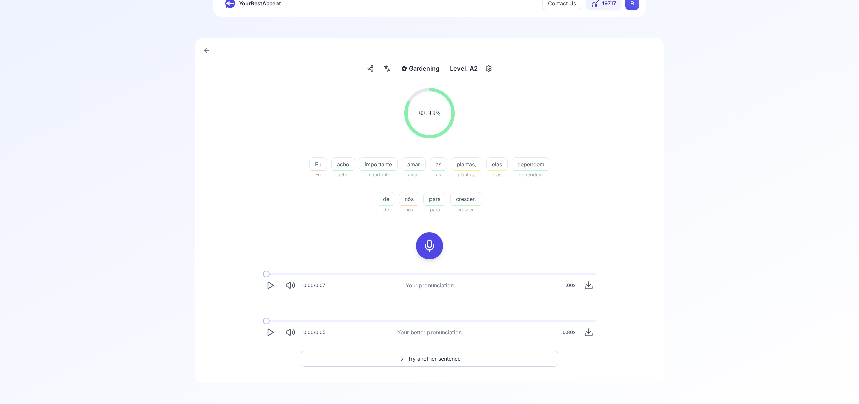
scroll to position [27, 0]
click at [438, 358] on span "Try another sentence" at bounding box center [434, 358] width 53 height 8
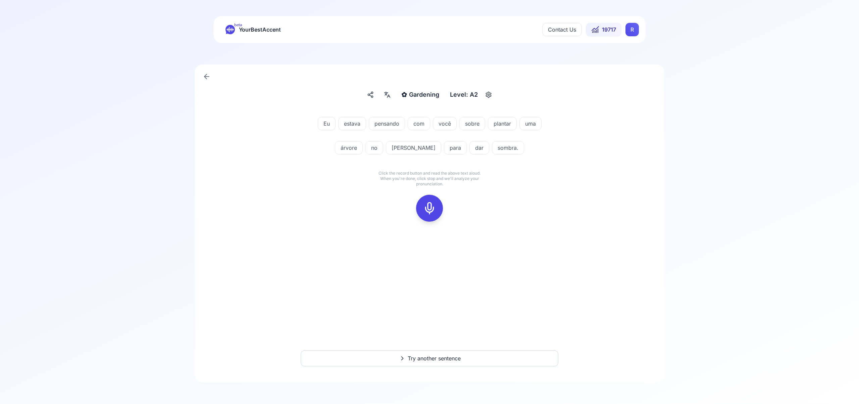
click at [430, 208] on icon at bounding box center [429, 207] width 13 height 13
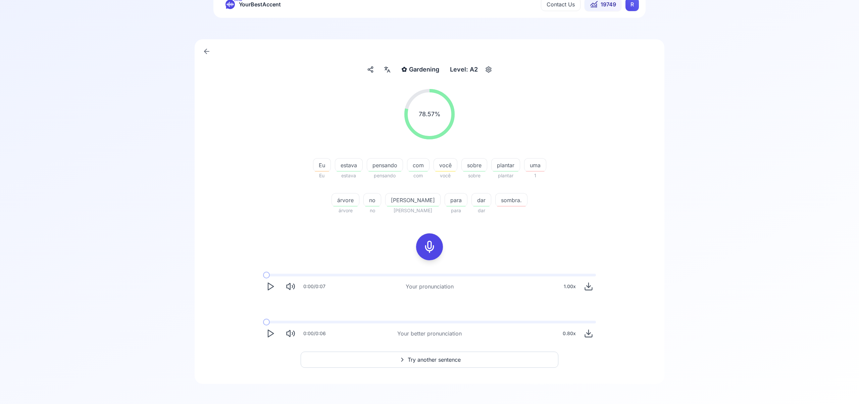
scroll to position [26, 0]
click at [439, 360] on span "Try another sentence" at bounding box center [434, 358] width 53 height 8
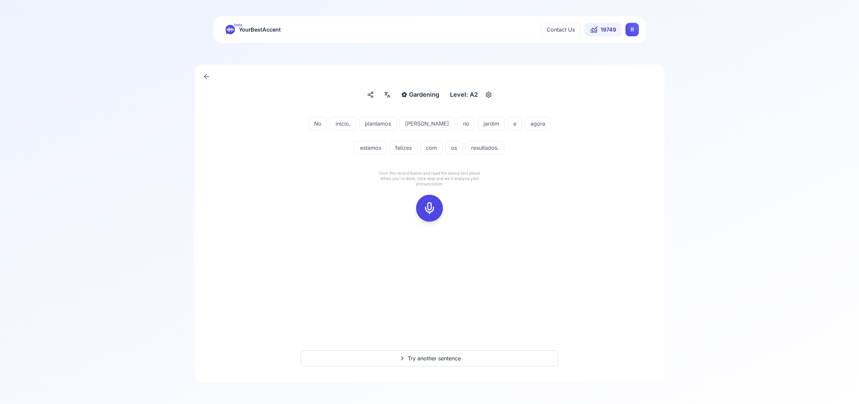
click at [432, 206] on icon at bounding box center [429, 207] width 13 height 13
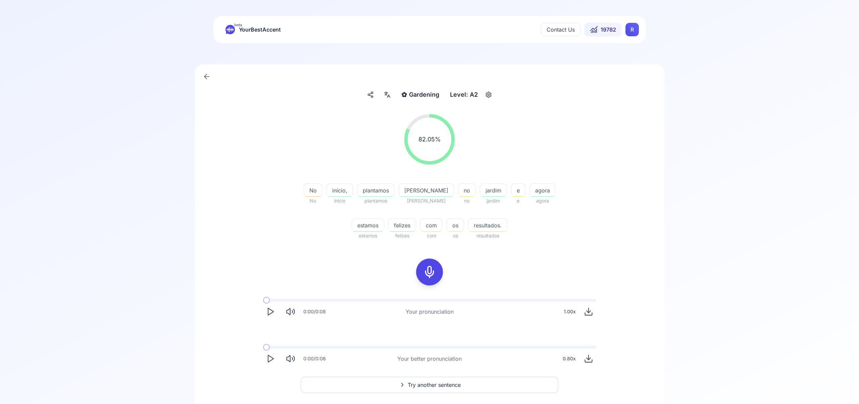
click at [632, 27] on html "beta YourBestAccent Contact Us 19782 R ✿ Gardening Gardening Level: A2 82.05 % …" at bounding box center [429, 202] width 859 height 404
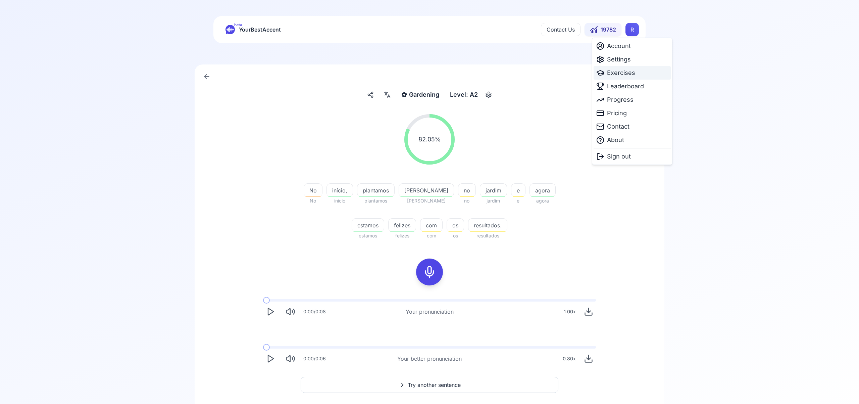
click at [624, 73] on span "Exercises" at bounding box center [621, 72] width 28 height 9
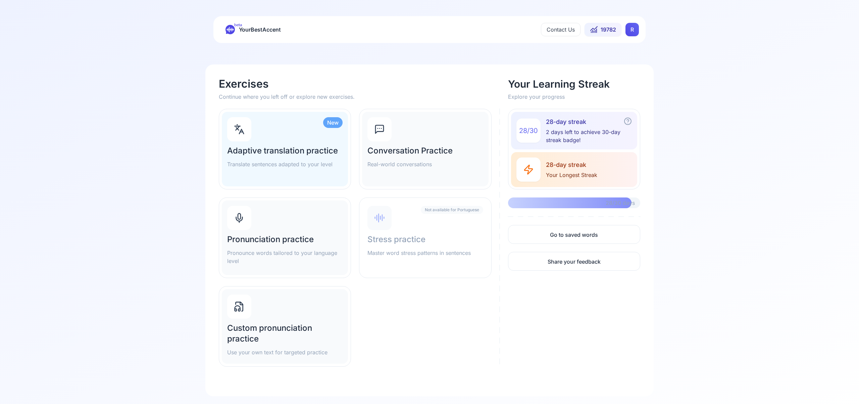
click at [301, 136] on div "New Adaptive translation practice Translate sentences adapted to your level" at bounding box center [285, 149] width 126 height 75
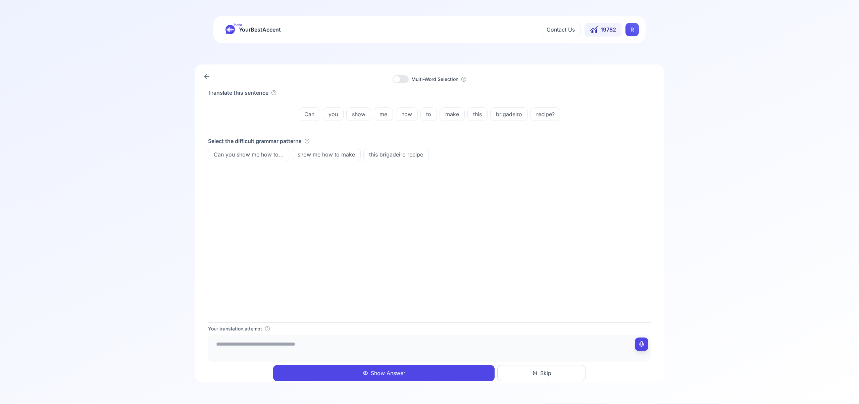
click at [421, 375] on button "Show Answer" at bounding box center [384, 373] width 222 height 16
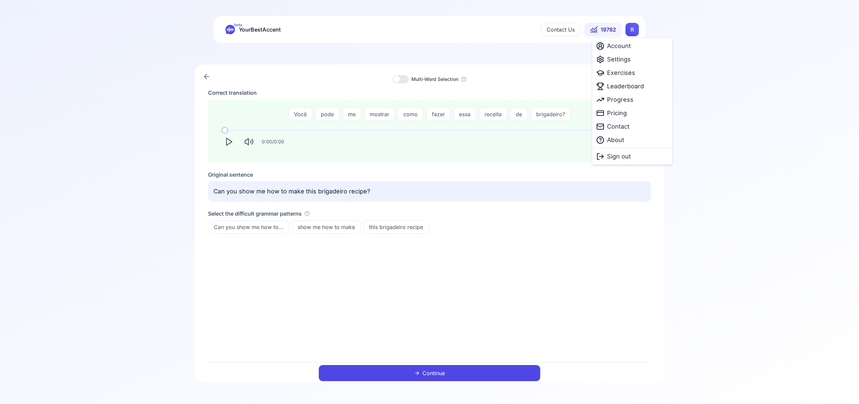
click at [633, 31] on html "beta YourBestAccent Contact Us 19782 R Multi-Word Selection Correct translation…" at bounding box center [429, 202] width 859 height 404
click at [629, 88] on span "Leaderboard" at bounding box center [625, 86] width 37 height 9
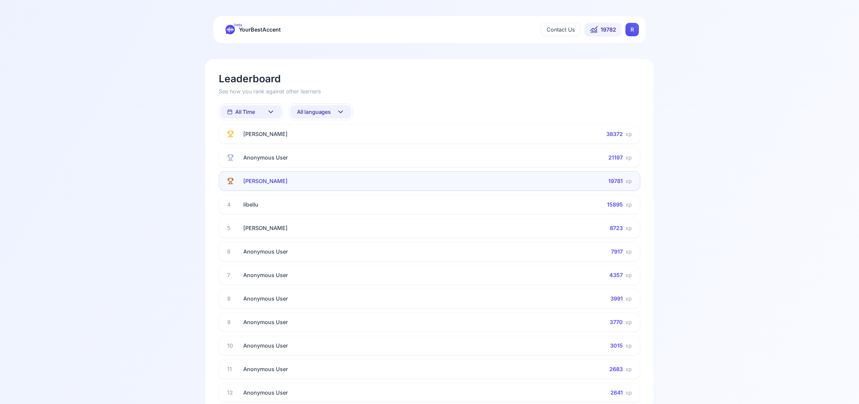
click at [342, 113] on icon at bounding box center [341, 112] width 8 height 8
click at [325, 197] on div "Russian" at bounding box center [320, 197] width 61 height 12
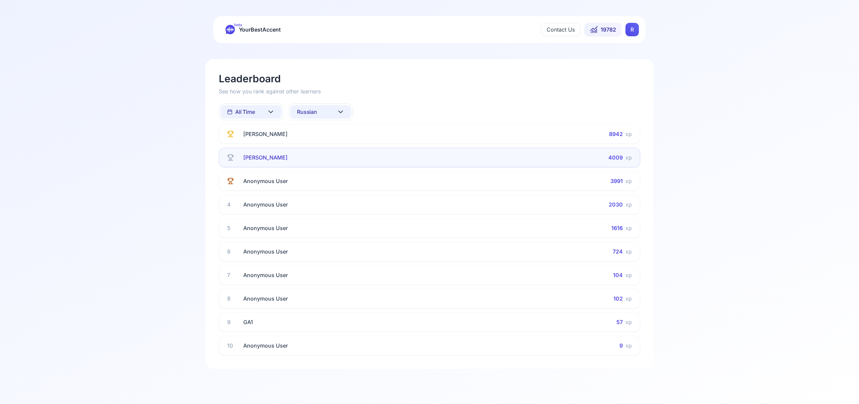
click at [340, 111] on icon at bounding box center [341, 112] width 8 height 8
click at [329, 181] on div "French" at bounding box center [320, 178] width 61 height 12
click at [340, 110] on icon at bounding box center [341, 112] width 8 height 8
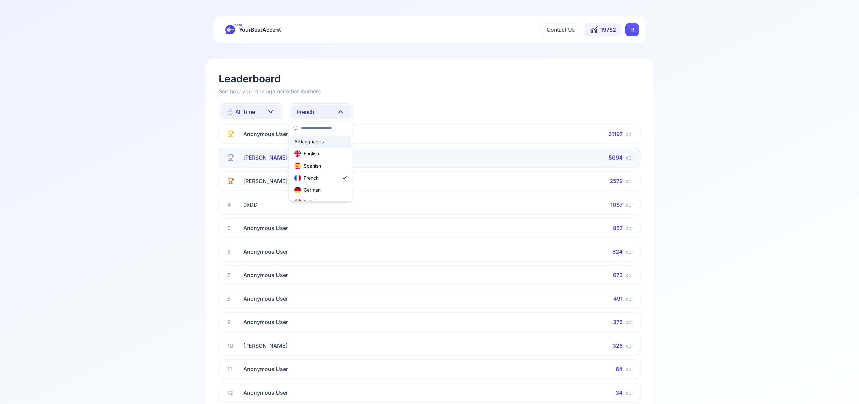
click at [332, 143] on div "All languages" at bounding box center [320, 142] width 61 height 12
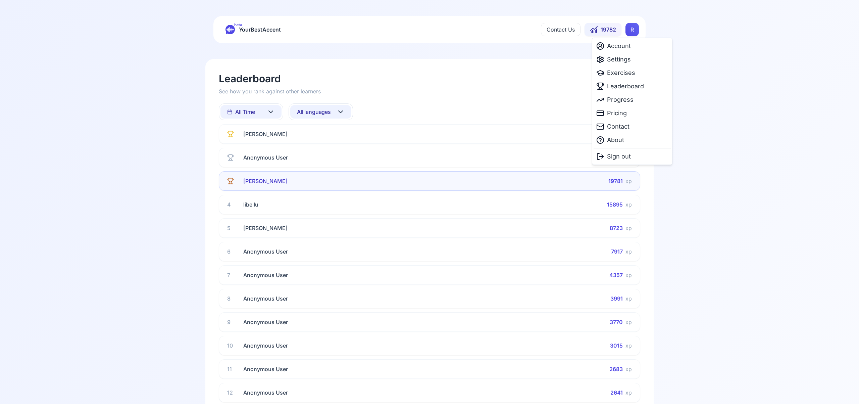
click at [636, 30] on html "beta YourBestAccent Contact Us 19782 R Leaderboard See how you rank against oth…" at bounding box center [429, 202] width 859 height 404
click at [626, 59] on span "Settings" at bounding box center [619, 59] width 24 height 9
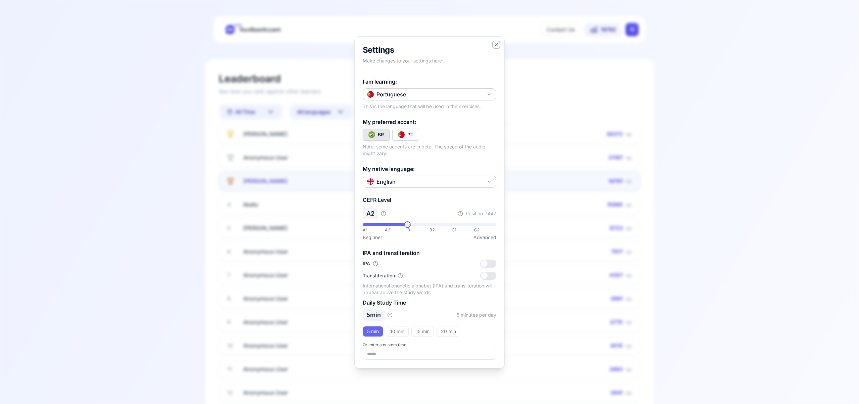
click at [494, 43] on icon "button" at bounding box center [496, 44] width 5 height 5
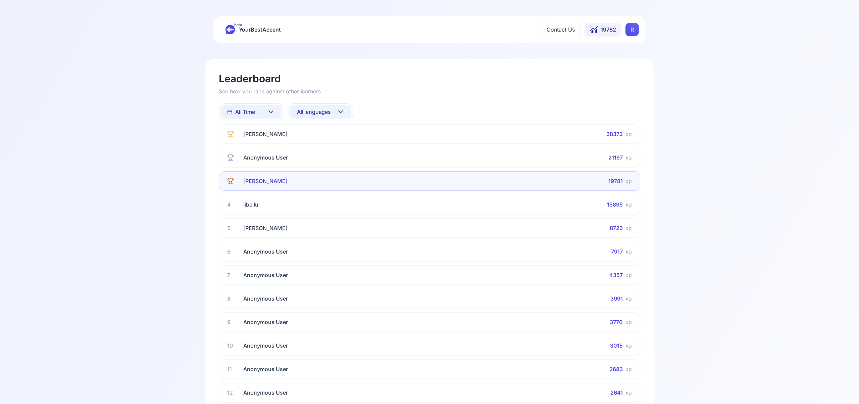
click at [635, 29] on html "beta YourBestAccent Contact Us 19782 R Leaderboard See how you rank against oth…" at bounding box center [429, 202] width 859 height 404
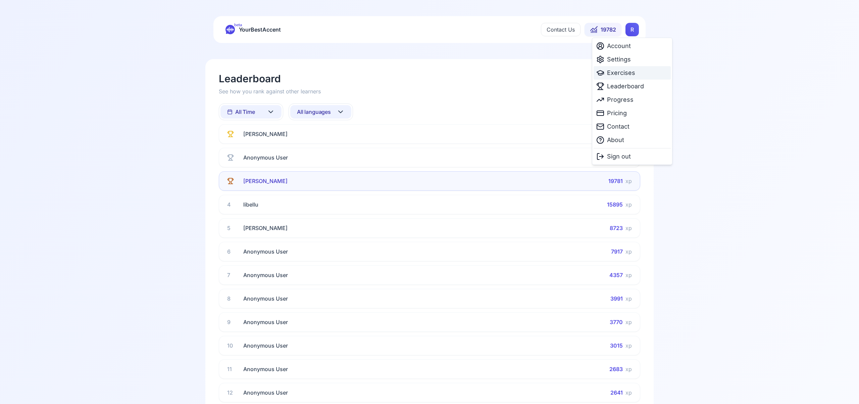
click at [622, 74] on span "Exercises" at bounding box center [621, 72] width 28 height 9
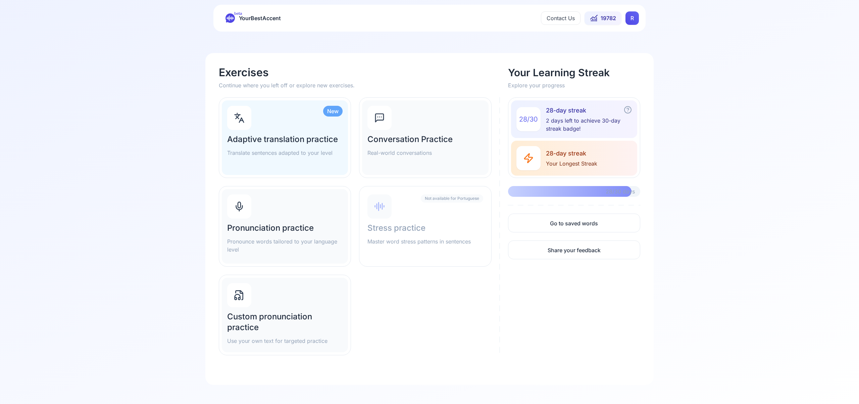
scroll to position [14, 0]
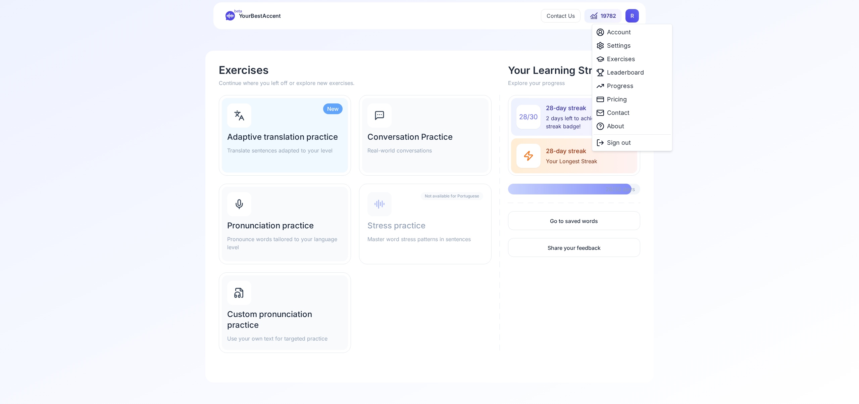
click at [631, 18] on html "beta YourBestAccent Contact Us 19782 R Exercises Continue where you left off or…" at bounding box center [429, 188] width 859 height 404
click at [626, 46] on span "Settings" at bounding box center [619, 45] width 24 height 9
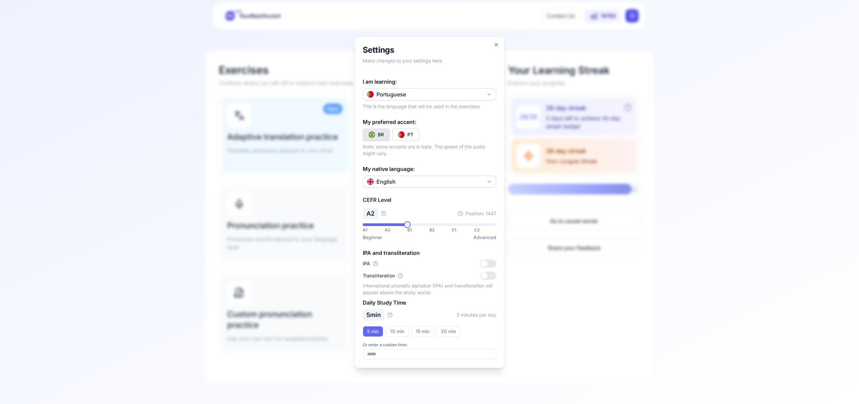
click at [493, 93] on button "Portuguese" at bounding box center [430, 94] width 134 height 12
click at [441, 180] on div "Russian" at bounding box center [430, 178] width 130 height 12
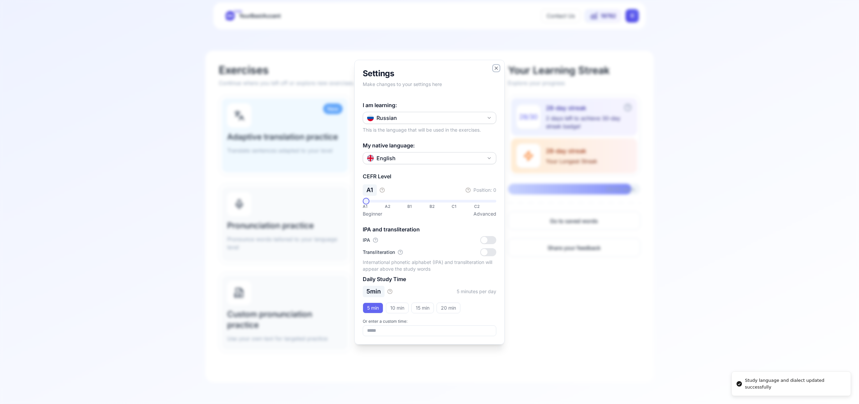
click at [498, 67] on icon "button" at bounding box center [496, 67] width 5 height 5
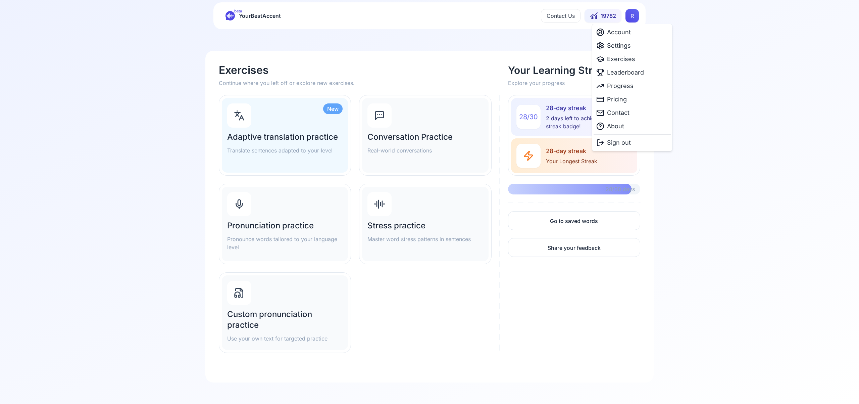
click at [636, 18] on html "beta YourBestAccent Contact Us 19782 R Exercises Continue where you left off or…" at bounding box center [429, 188] width 859 height 404
click at [627, 61] on span "Exercises" at bounding box center [621, 58] width 28 height 9
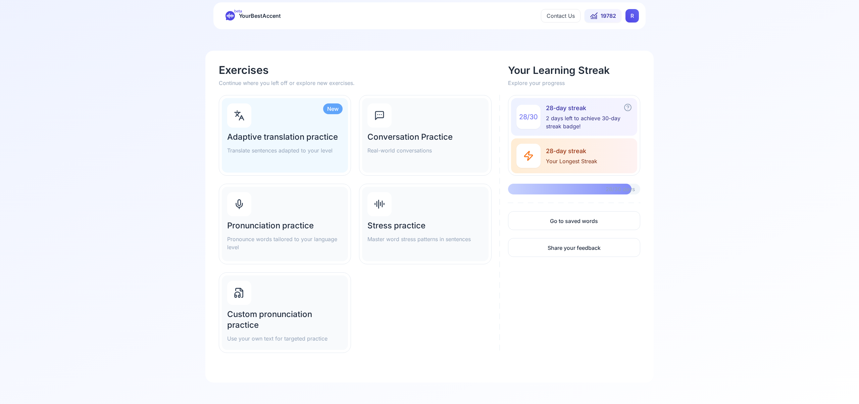
click at [413, 203] on div "Stress practice Master word stress patterns in sentences" at bounding box center [425, 224] width 126 height 75
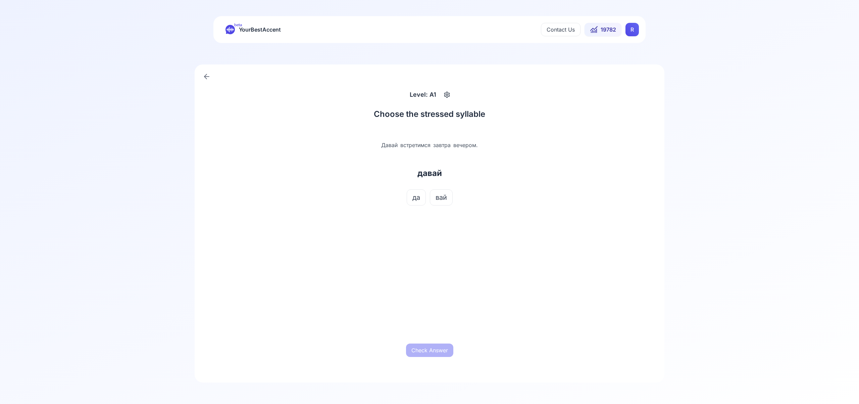
click at [418, 197] on span "да" at bounding box center [417, 197] width 8 height 9
click at [432, 349] on button "Check Answer" at bounding box center [429, 349] width 47 height 13
click at [435, 349] on button "Next Word" at bounding box center [430, 349] width 38 height 13
click at [440, 198] on span "том" at bounding box center [439, 197] width 12 height 9
click at [428, 351] on button "Check Answer" at bounding box center [429, 349] width 47 height 13
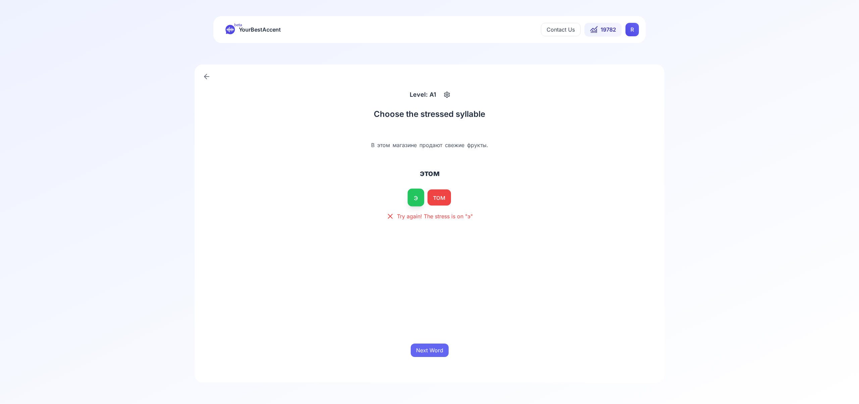
click at [429, 350] on button "Next Word" at bounding box center [430, 349] width 38 height 13
click at [406, 199] on span "э" at bounding box center [407, 197] width 4 height 9
click at [440, 349] on button "Check Answer" at bounding box center [429, 349] width 47 height 13
click at [440, 350] on button "Next Word" at bounding box center [430, 349] width 38 height 13
click at [454, 201] on span "му" at bounding box center [453, 197] width 9 height 9
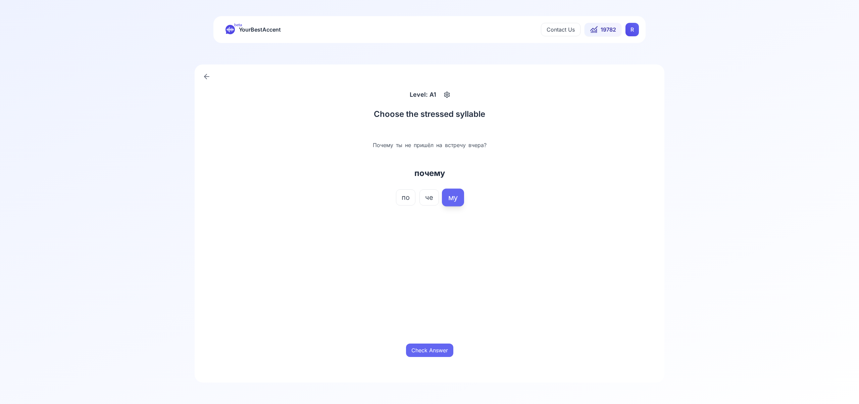
click at [437, 349] on button "Check Answer" at bounding box center [429, 349] width 47 height 13
click at [437, 349] on button "Next Word" at bounding box center [430, 349] width 38 height 13
click at [423, 199] on button "бо" at bounding box center [416, 197] width 19 height 16
click at [438, 350] on button "Check Answer" at bounding box center [429, 349] width 47 height 13
click at [438, 350] on button "Next Word" at bounding box center [430, 349] width 38 height 13
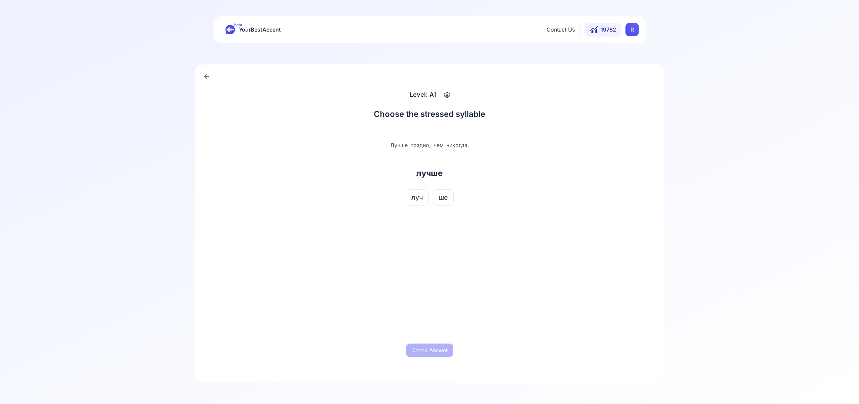
click at [418, 199] on span "луч" at bounding box center [417, 197] width 12 height 9
click at [435, 352] on button "Check Answer" at bounding box center [429, 349] width 47 height 13
click at [435, 352] on button "Next Word" at bounding box center [430, 349] width 38 height 13
click at [440, 200] on span "тел" at bounding box center [441, 197] width 11 height 9
click at [435, 350] on button "Check Answer" at bounding box center [429, 349] width 47 height 13
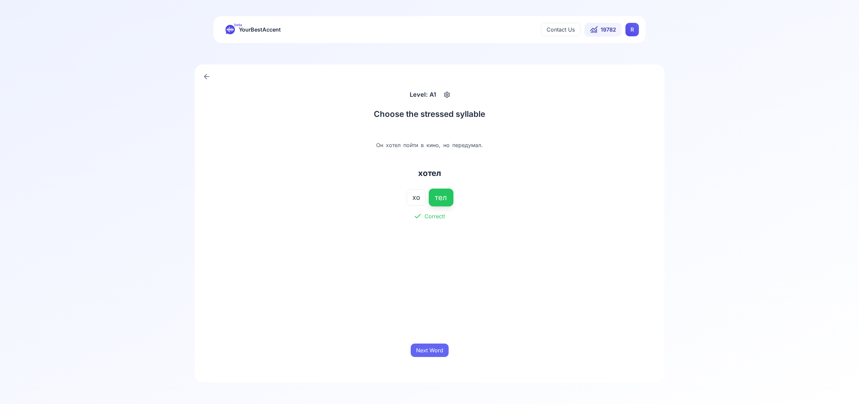
click at [435, 350] on button "Next Word" at bounding box center [430, 349] width 38 height 13
click at [440, 202] on span "том" at bounding box center [441, 197] width 12 height 9
click at [435, 350] on button "Check Answer" at bounding box center [429, 349] width 47 height 13
click at [435, 350] on button "Next Word" at bounding box center [430, 349] width 38 height 13
click at [423, 196] on span "лад" at bounding box center [418, 197] width 12 height 9
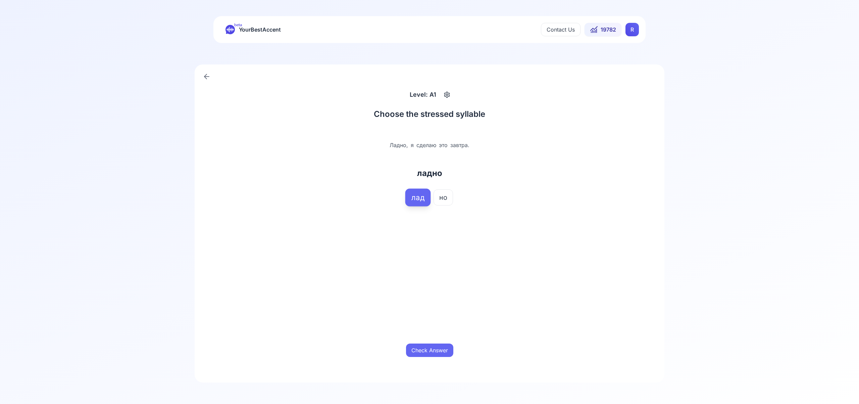
click at [439, 346] on button "Check Answer" at bounding box center [429, 349] width 47 height 13
click at [439, 346] on button "Next Word" at bounding box center [430, 349] width 38 height 13
click at [426, 199] on button "мож" at bounding box center [418, 197] width 26 height 16
click at [427, 348] on button "Check Answer" at bounding box center [429, 349] width 47 height 13
click at [431, 355] on button "Next Word" at bounding box center [430, 349] width 38 height 13
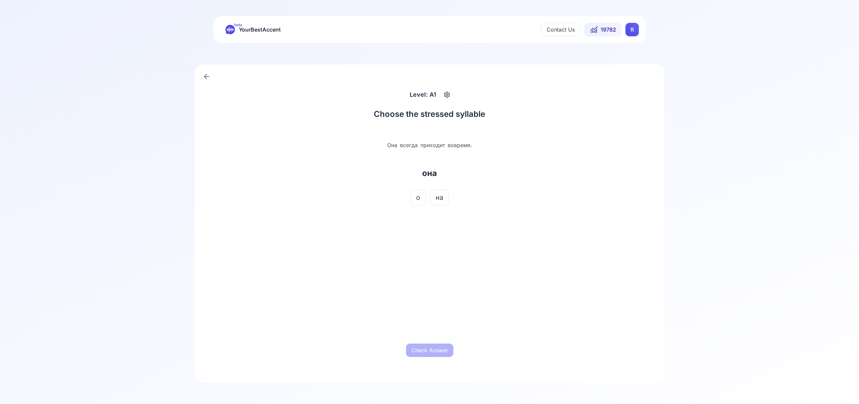
click at [435, 199] on button "на" at bounding box center [439, 197] width 19 height 16
click at [444, 351] on button "Check Answer" at bounding box center [429, 349] width 47 height 13
click at [445, 348] on button "Next Word" at bounding box center [430, 349] width 38 height 13
click at [444, 201] on span "ла" at bounding box center [442, 197] width 8 height 9
click at [431, 345] on button "Check Answer" at bounding box center [429, 349] width 47 height 13
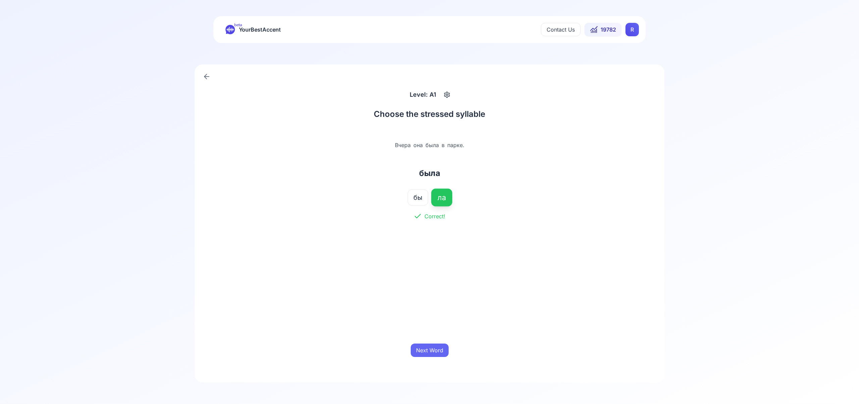
click at [433, 350] on button "Next Word" at bounding box center [430, 349] width 38 height 13
click at [415, 200] on span "мо" at bounding box center [414, 197] width 9 height 9
click at [437, 354] on button "Check Answer" at bounding box center [429, 349] width 47 height 13
click at [438, 351] on button "Next Word" at bounding box center [430, 349] width 38 height 13
click at [414, 199] on span "мо" at bounding box center [414, 197] width 9 height 9
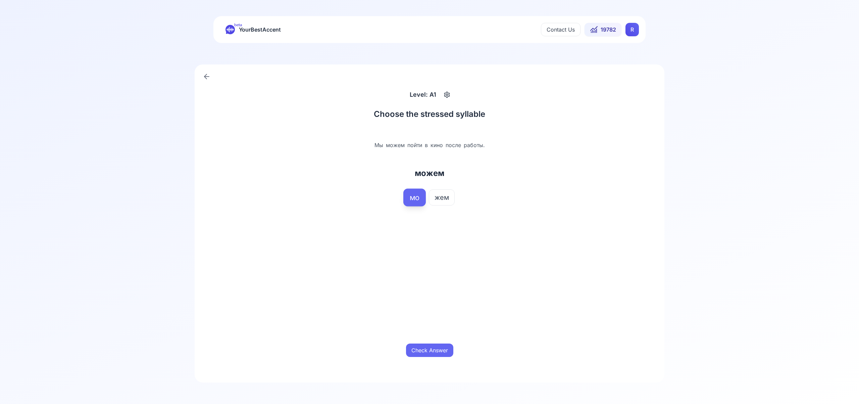
click at [442, 355] on button "Check Answer" at bounding box center [429, 349] width 47 height 13
click at [442, 350] on button "Next Word" at bounding box center [430, 349] width 38 height 13
click at [419, 196] on button "те" at bounding box center [414, 197] width 18 height 16
click at [433, 352] on button "Check Answer" at bounding box center [429, 349] width 47 height 13
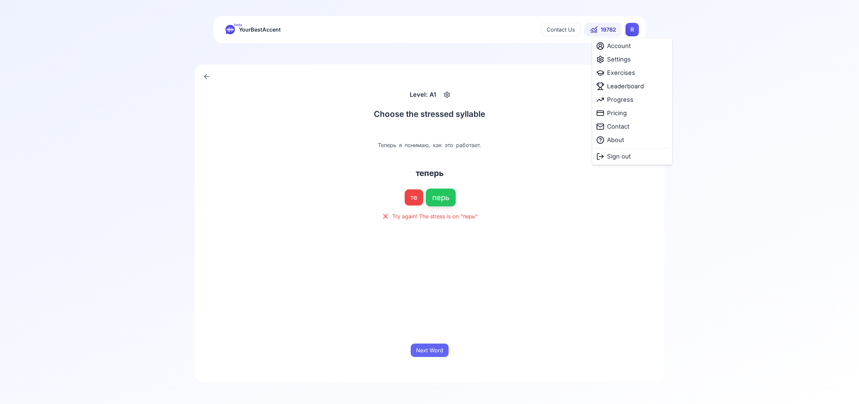
click at [628, 28] on html "beta YourBestAccent Contact Us 19782 R Level: A1 Choose the stressed syllable Т…" at bounding box center [429, 202] width 859 height 404
click at [631, 71] on span "Exercises" at bounding box center [621, 72] width 28 height 9
